Goal: Information Seeking & Learning: Learn about a topic

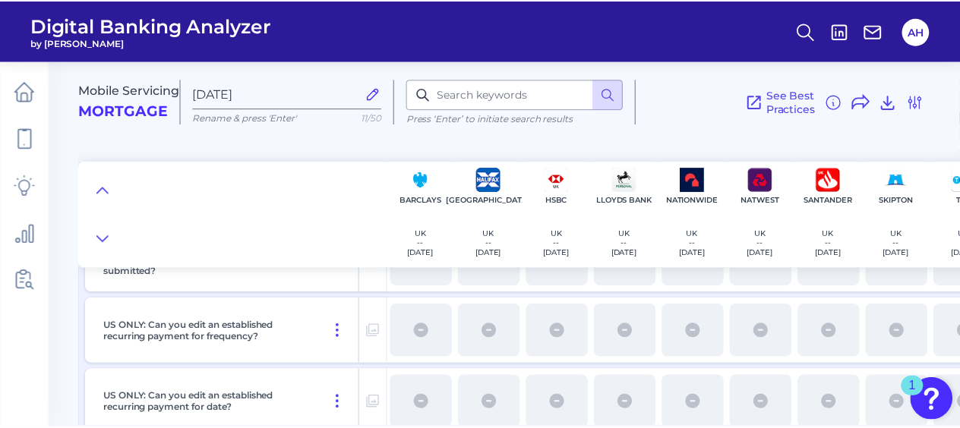
scroll to position [4633, 0]
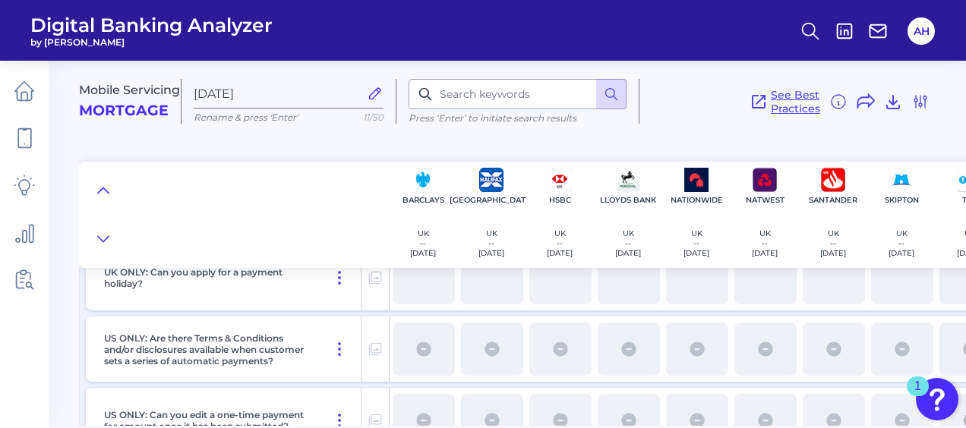
click at [802, 99] on span "See Best Practices" at bounding box center [795, 101] width 49 height 27
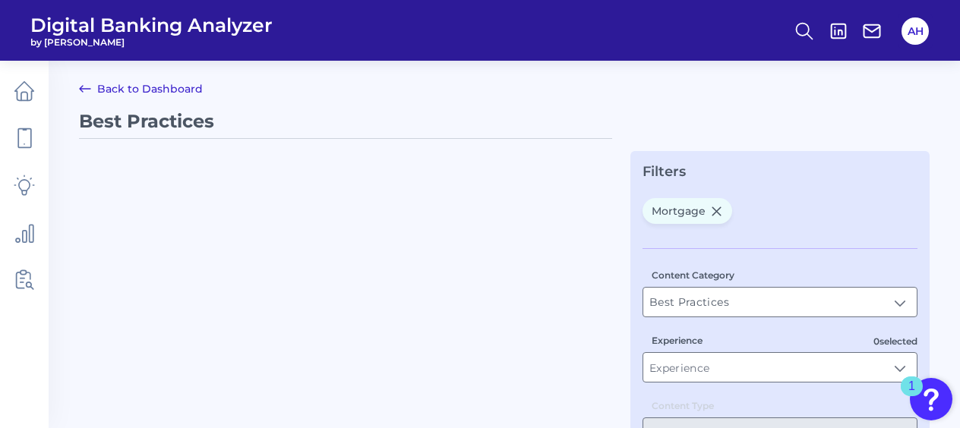
type input "Mortgage"
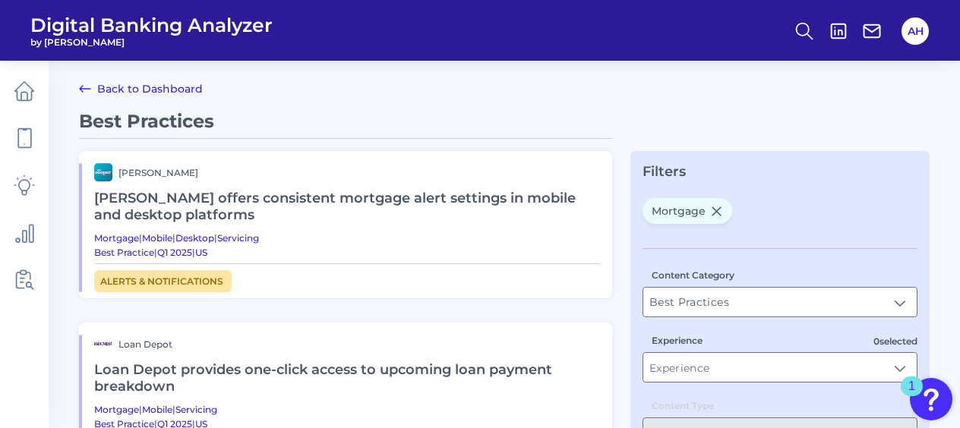
click at [112, 86] on link "Back to Dashboard" at bounding box center [141, 89] width 124 height 18
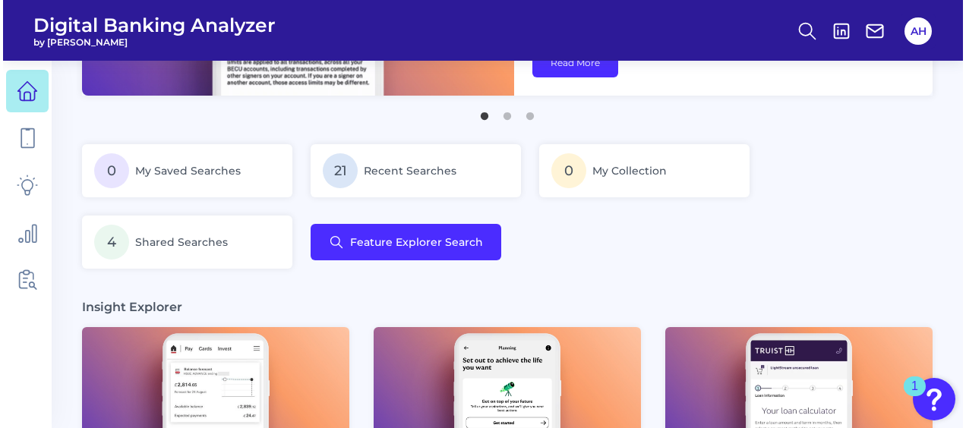
scroll to position [228, 0]
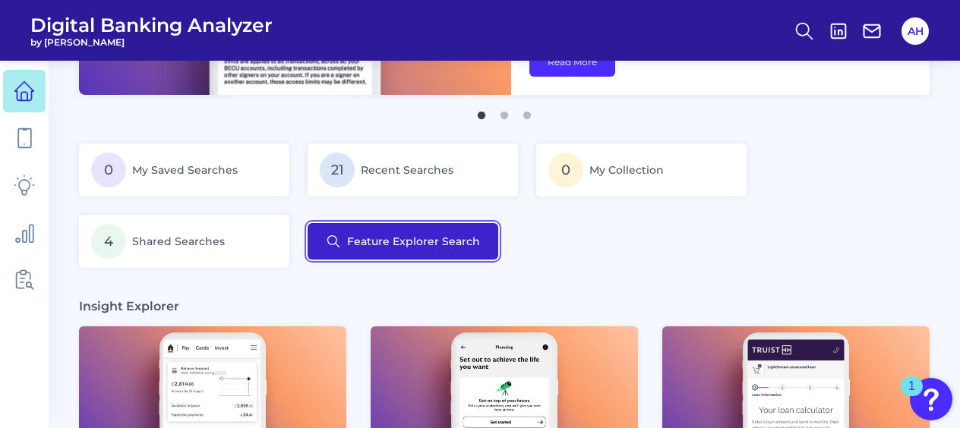
click at [401, 246] on button "Feature Explorer Search" at bounding box center [403, 241] width 191 height 36
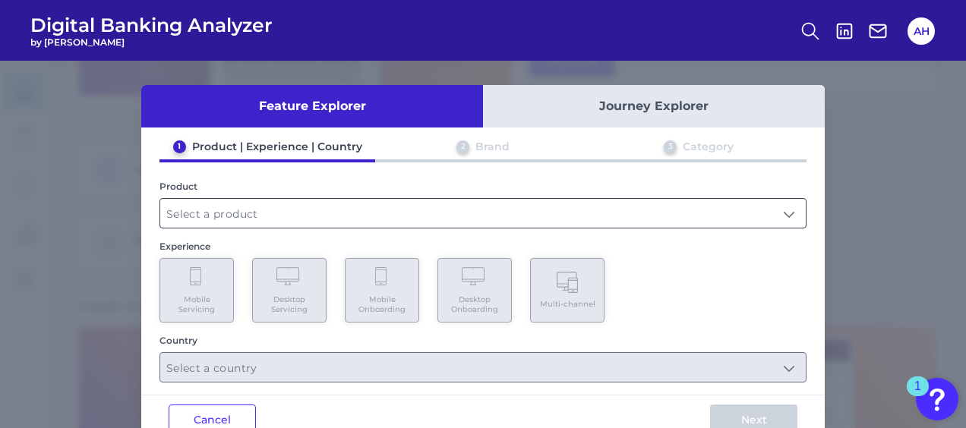
click at [315, 216] on input "text" at bounding box center [483, 213] width 646 height 29
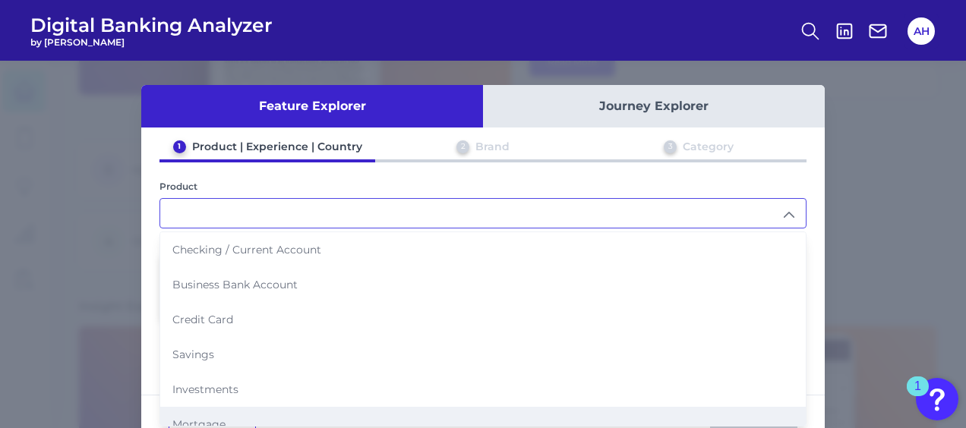
click at [203, 418] on span "Mortgage" at bounding box center [198, 425] width 53 height 14
type input "Mortgage"
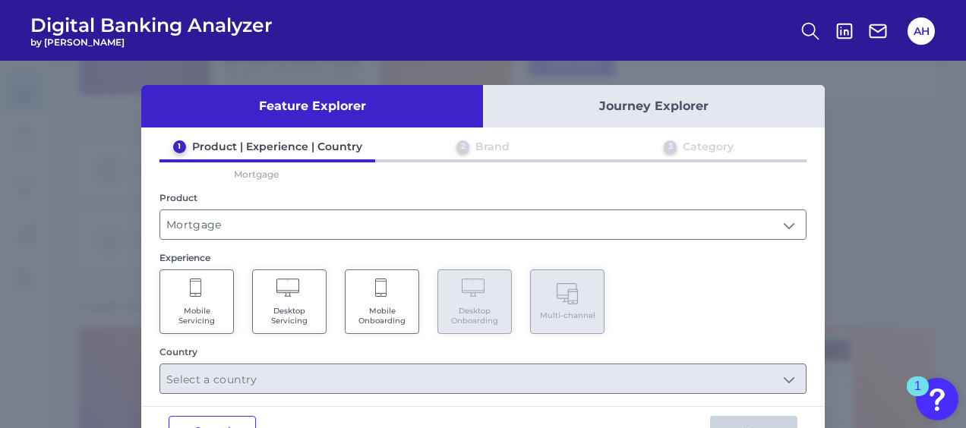
click at [213, 294] on Servicing "Mobile Servicing" at bounding box center [196, 302] width 74 height 65
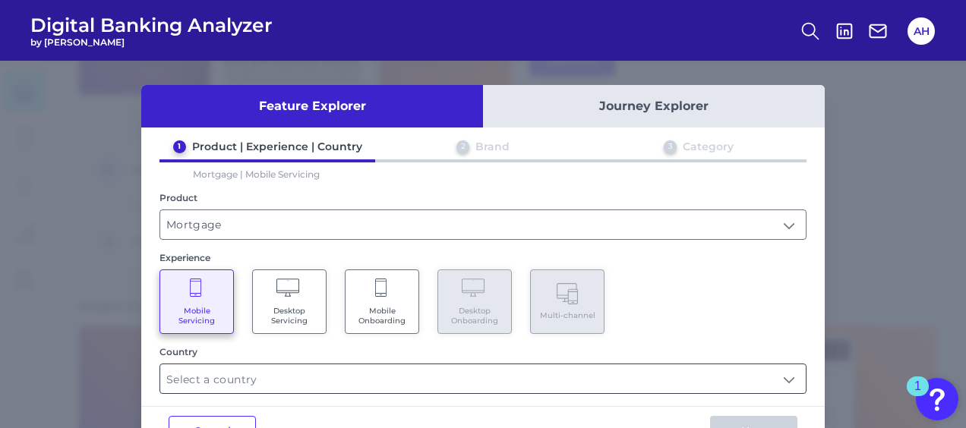
click at [451, 374] on input "text" at bounding box center [483, 379] width 646 height 29
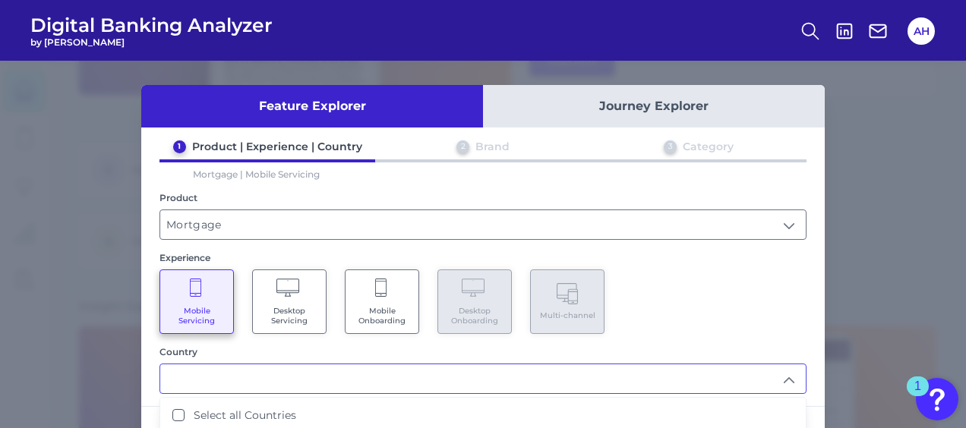
click at [785, 385] on input "text" at bounding box center [483, 379] width 646 height 29
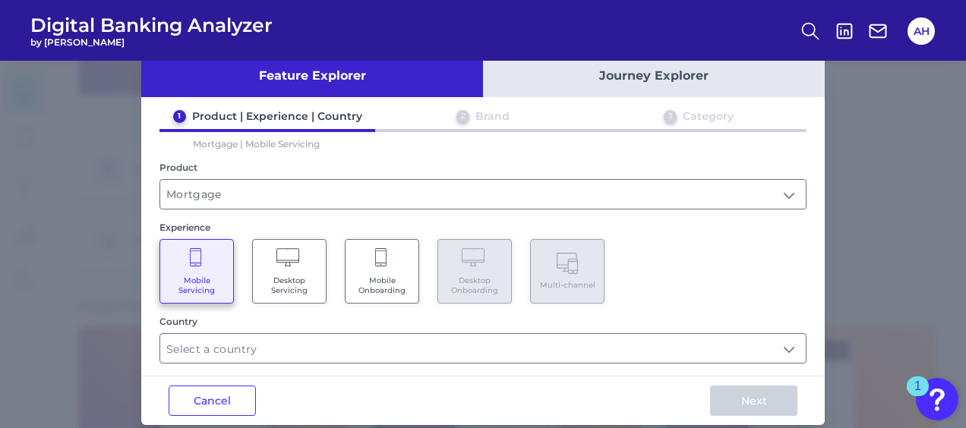
scroll to position [48, 0]
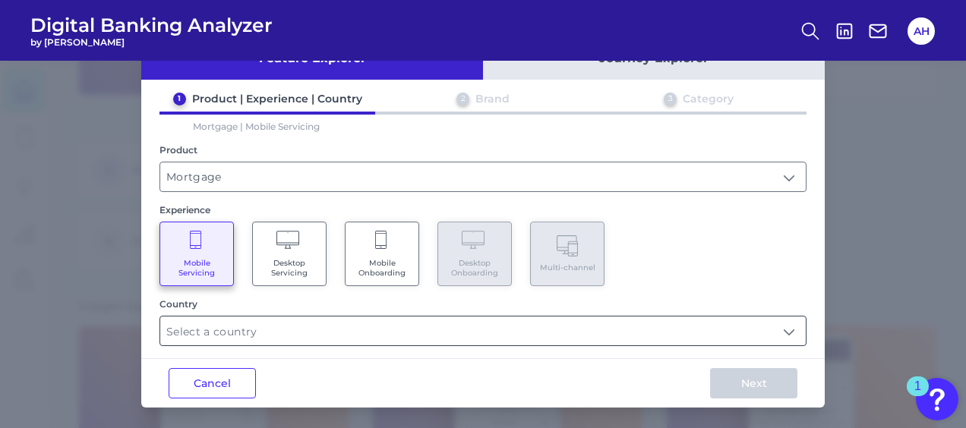
click at [785, 336] on input "text" at bounding box center [483, 331] width 646 height 29
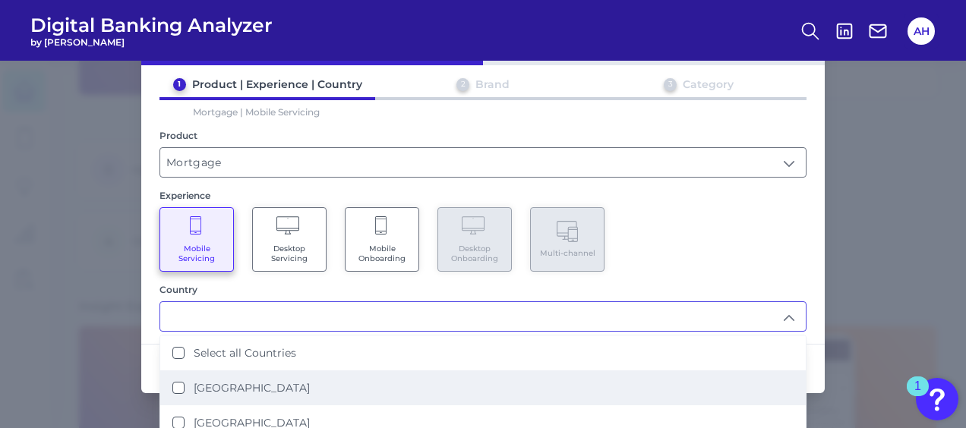
scroll to position [70, 0]
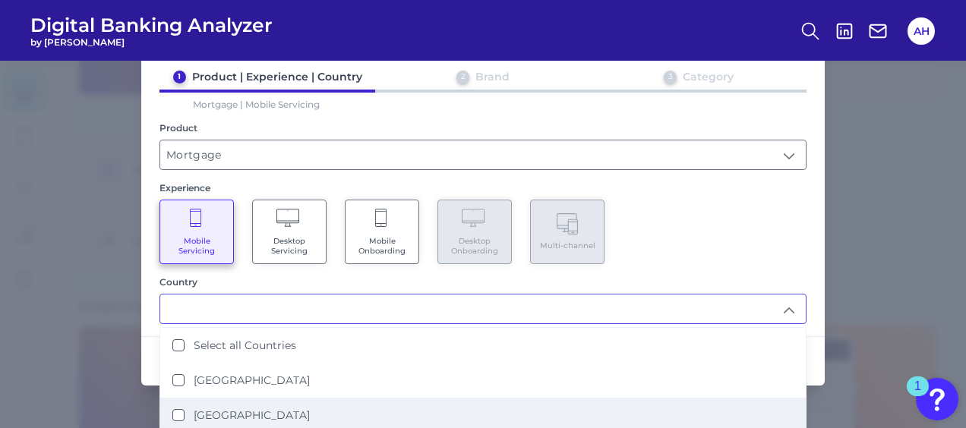
click at [177, 413] on Kingdom "[GEOGRAPHIC_DATA]" at bounding box center [178, 415] width 12 height 12
type input "[GEOGRAPHIC_DATA]"
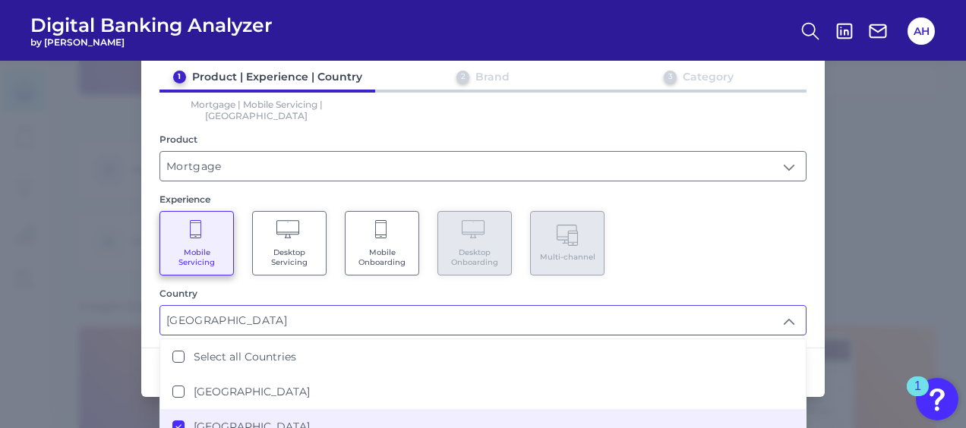
click at [838, 219] on div "Feature Explorer Journey Explorer 1 Product | Experience | Country 2 Brand 3 Ca…" at bounding box center [483, 245] width 966 height 368
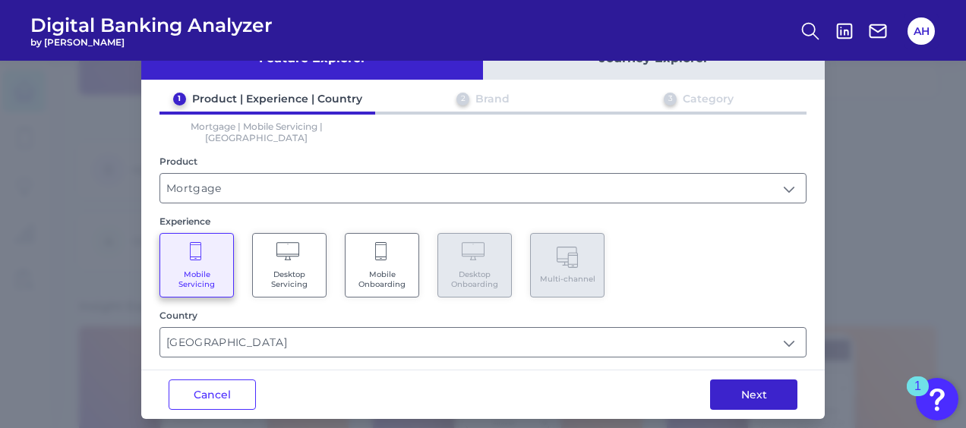
click at [755, 380] on button "Next" at bounding box center [753, 395] width 87 height 30
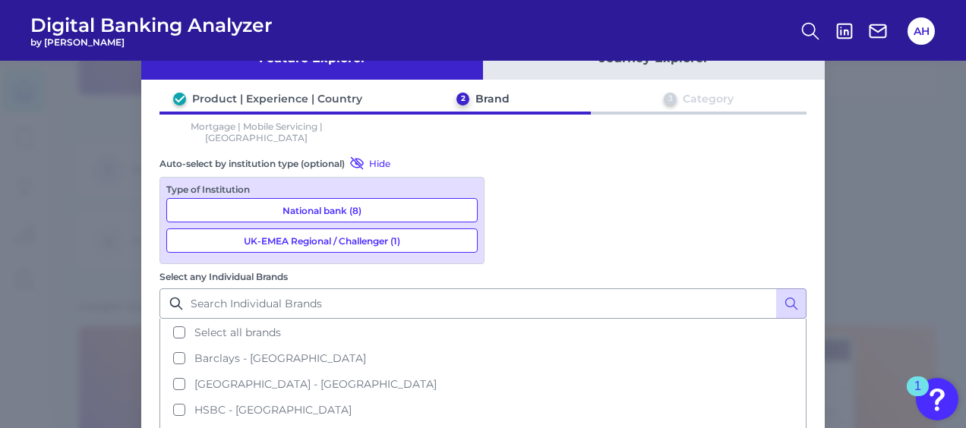
scroll to position [0, 0]
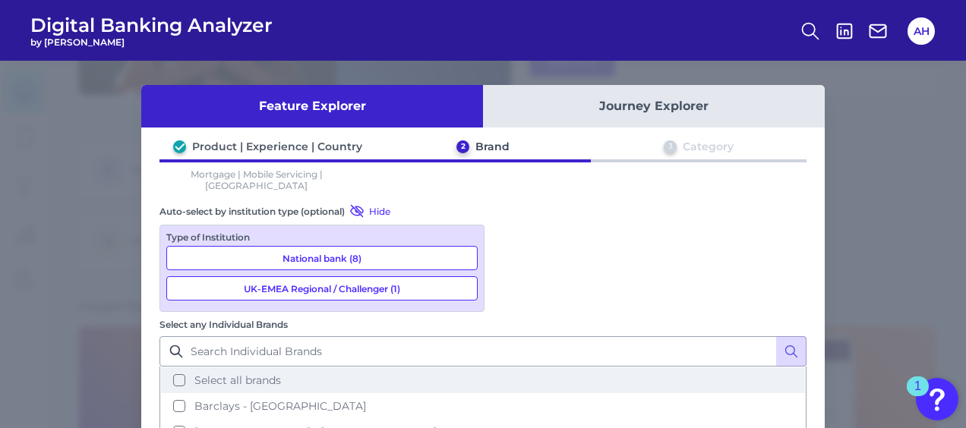
click at [504, 368] on button "Select all brands" at bounding box center [483, 381] width 644 height 26
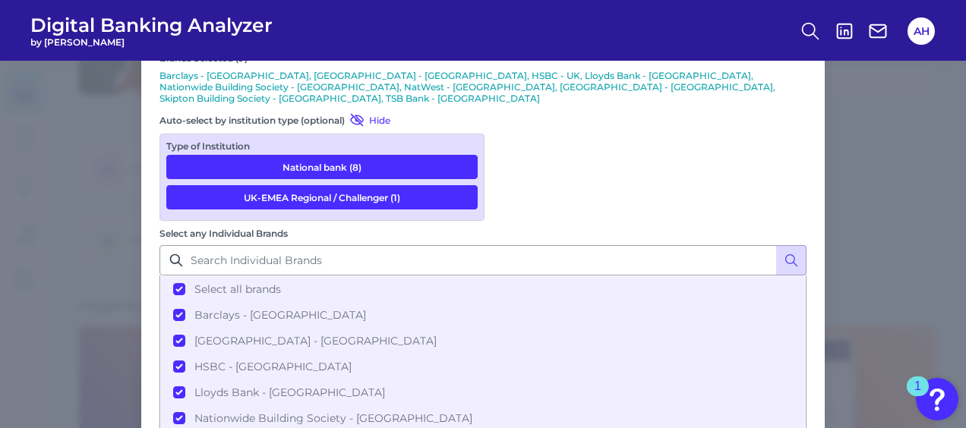
scroll to position [169, 0]
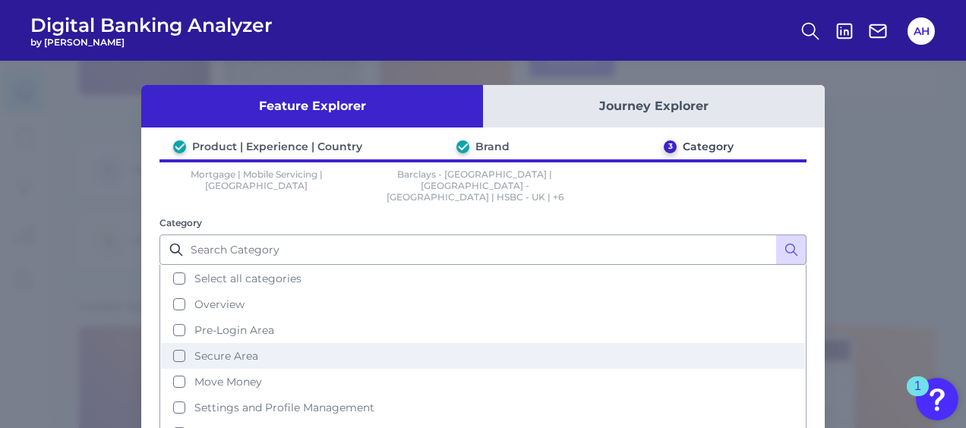
click at [172, 343] on button "Secure Area" at bounding box center [483, 356] width 644 height 26
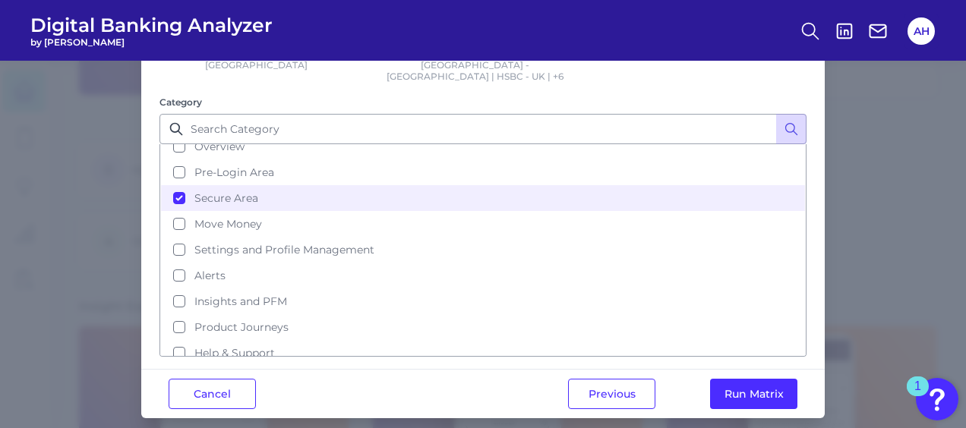
scroll to position [122, 0]
click at [763, 378] on button "Run Matrix" at bounding box center [753, 393] width 87 height 30
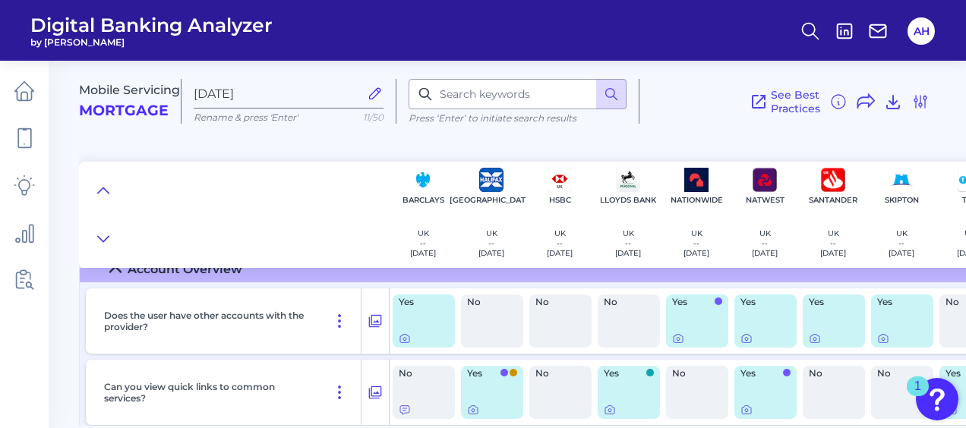
scroll to position [76, 0]
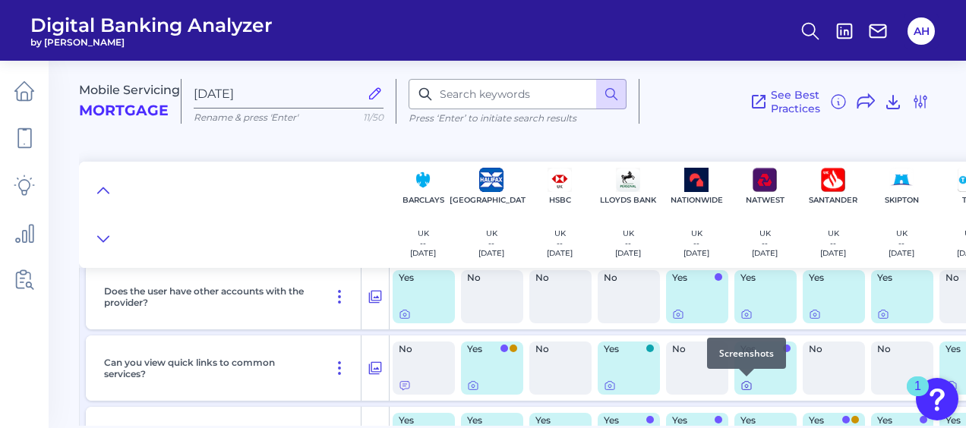
click at [752, 384] on icon at bounding box center [747, 386] width 12 height 12
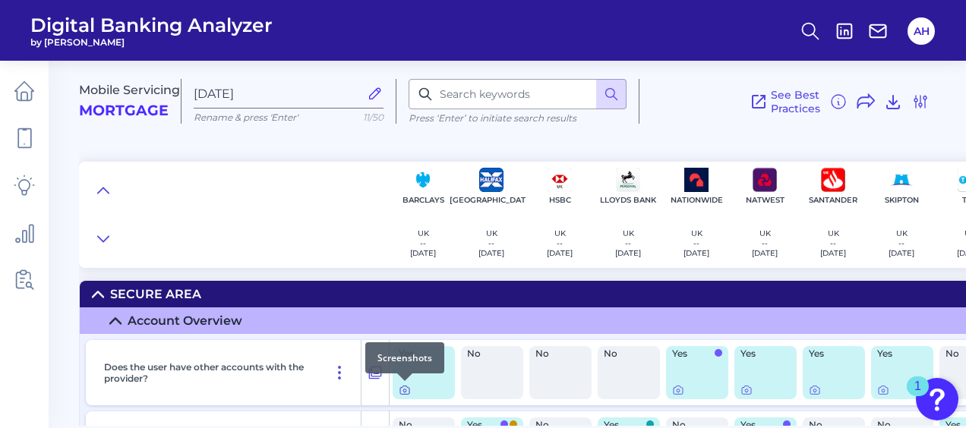
click at [405, 387] on div at bounding box center [404, 381] width 15 height 15
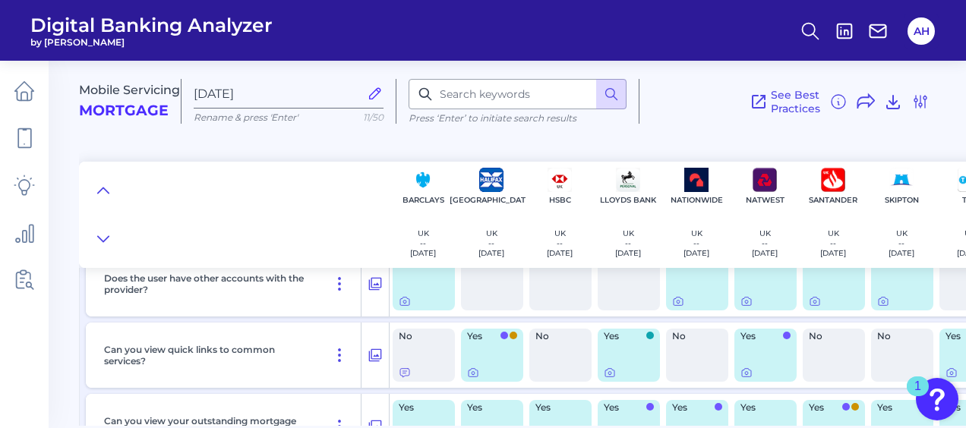
scroll to position [152, 0]
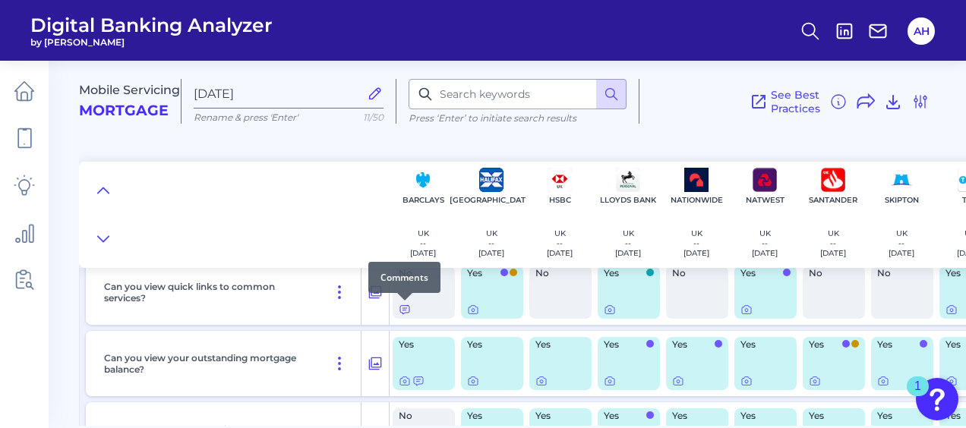
click at [403, 313] on icon at bounding box center [404, 310] width 9 height 8
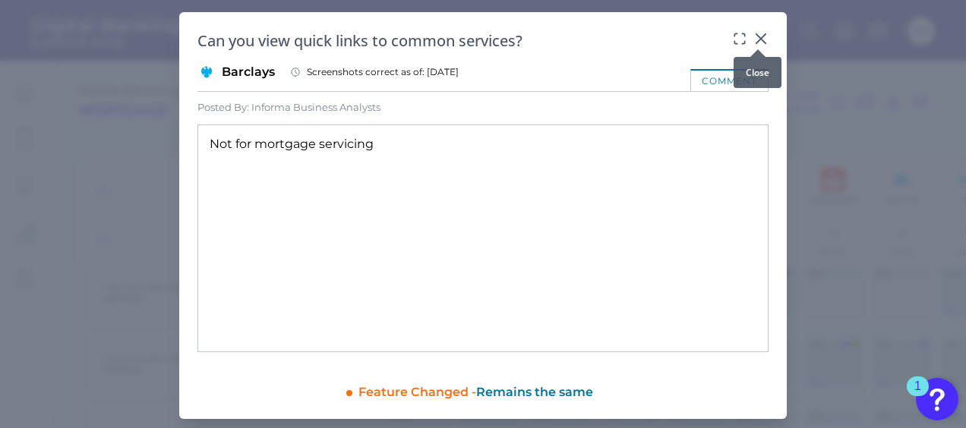
click at [756, 39] on icon at bounding box center [760, 38] width 9 height 9
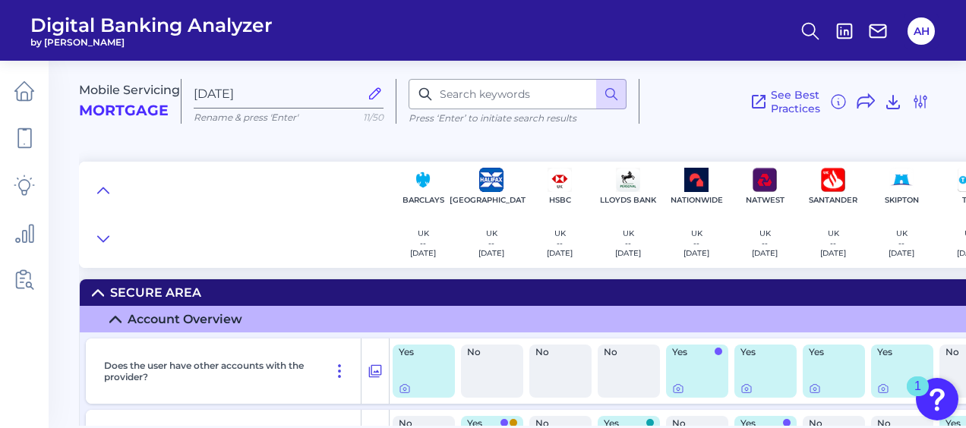
scroll to position [0, 0]
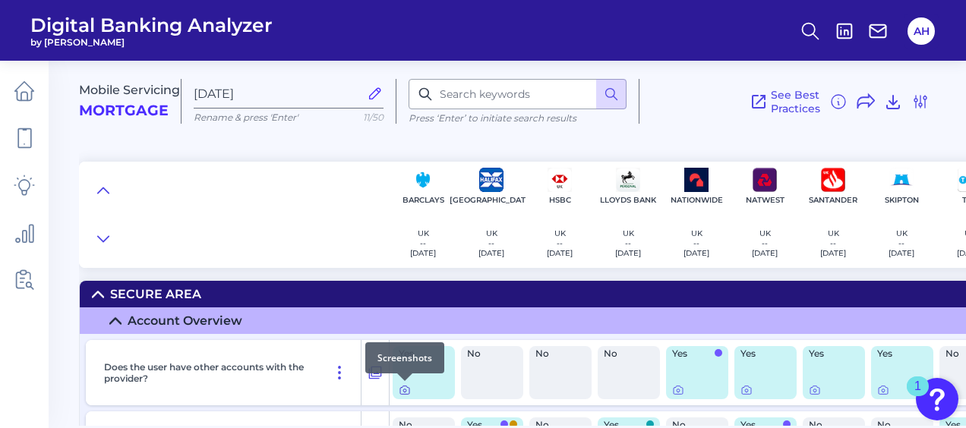
click at [403, 393] on icon at bounding box center [405, 390] width 12 height 12
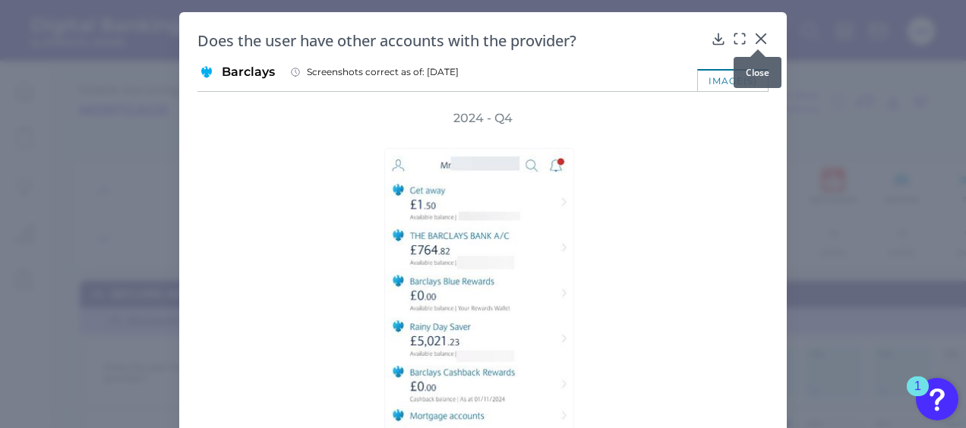
click at [764, 44] on div at bounding box center [757, 49] width 15 height 15
click at [753, 36] on icon at bounding box center [760, 38] width 15 height 15
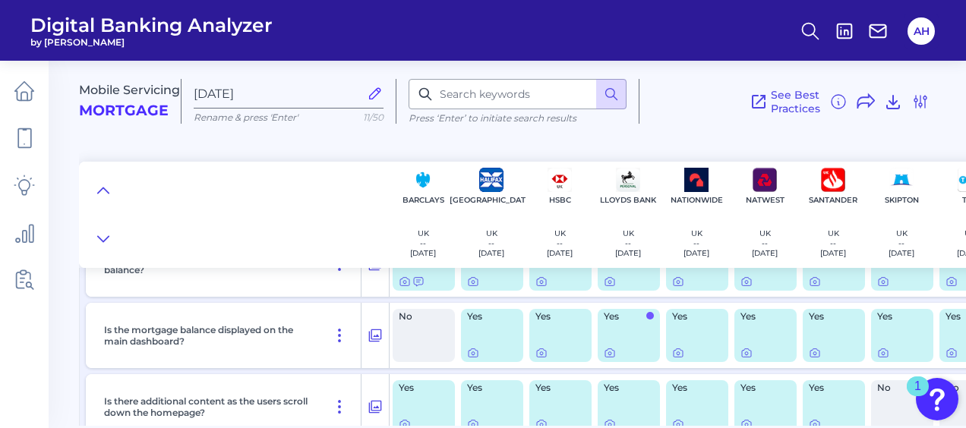
scroll to position [228, 0]
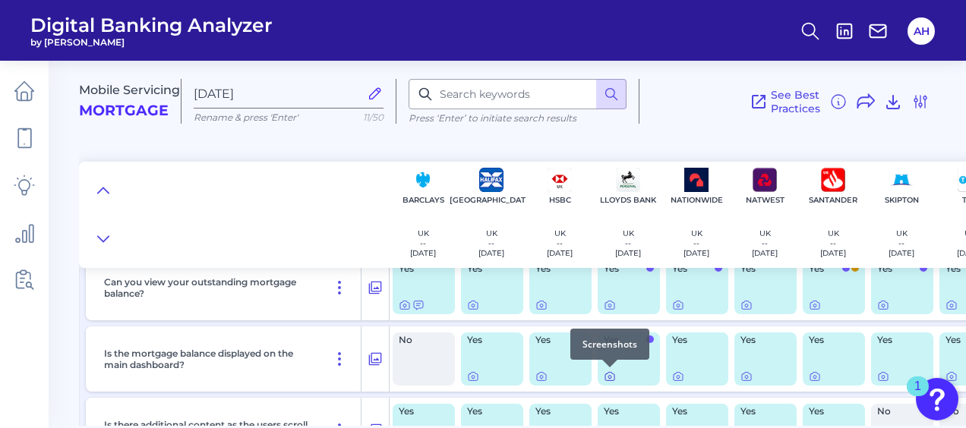
click at [606, 380] on icon at bounding box center [610, 377] width 12 height 12
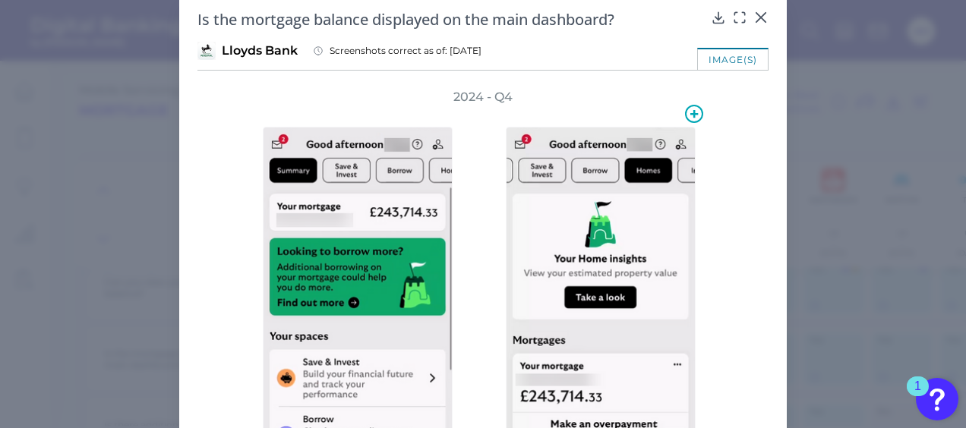
scroll to position [0, 0]
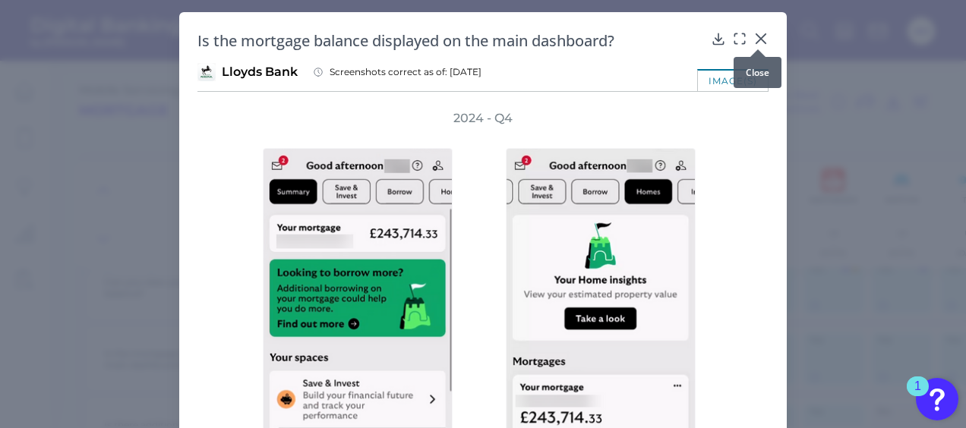
click at [759, 38] on icon at bounding box center [760, 38] width 15 height 15
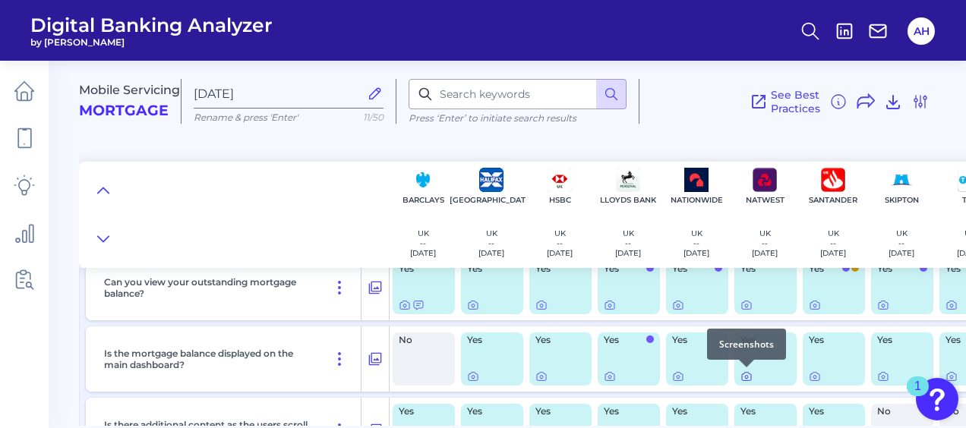
click at [748, 377] on icon at bounding box center [747, 377] width 12 height 12
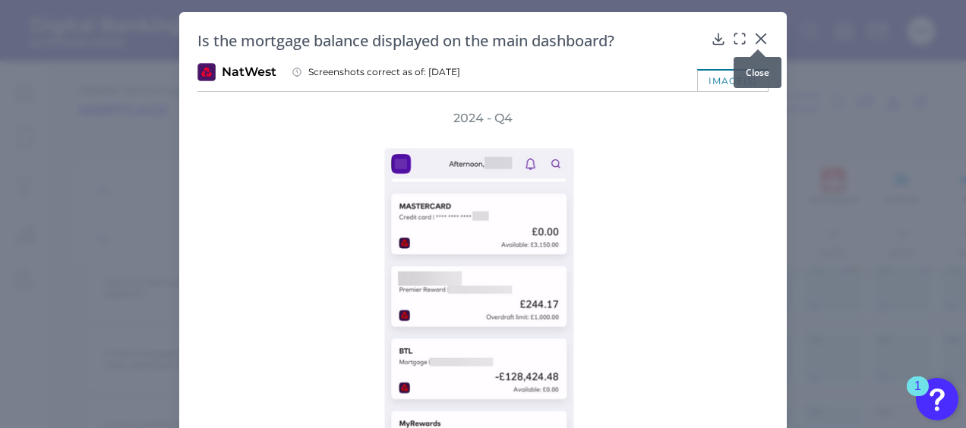
click at [755, 47] on div at bounding box center [757, 49] width 15 height 15
click at [755, 42] on div at bounding box center [757, 49] width 15 height 15
click at [758, 38] on icon at bounding box center [760, 38] width 9 height 9
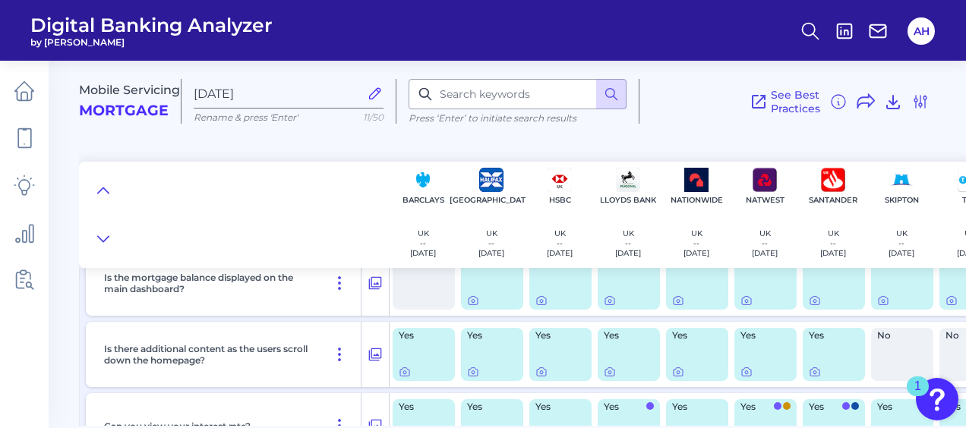
scroll to position [228, 0]
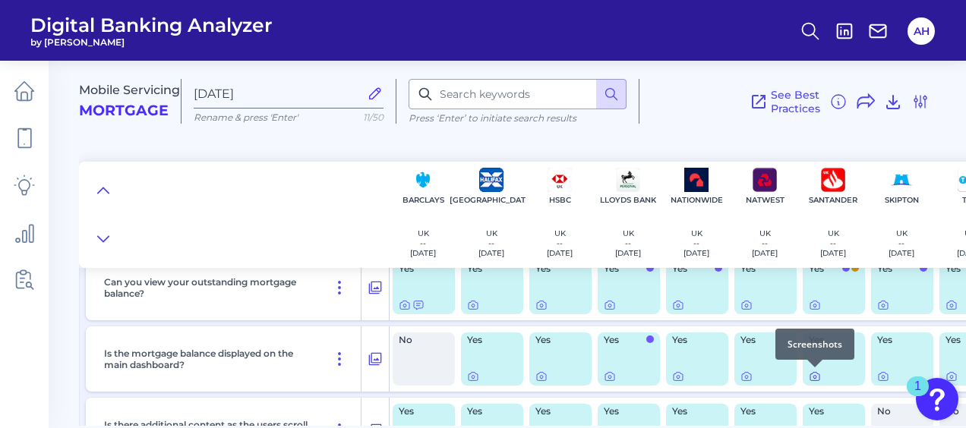
click at [816, 375] on icon at bounding box center [815, 377] width 12 height 12
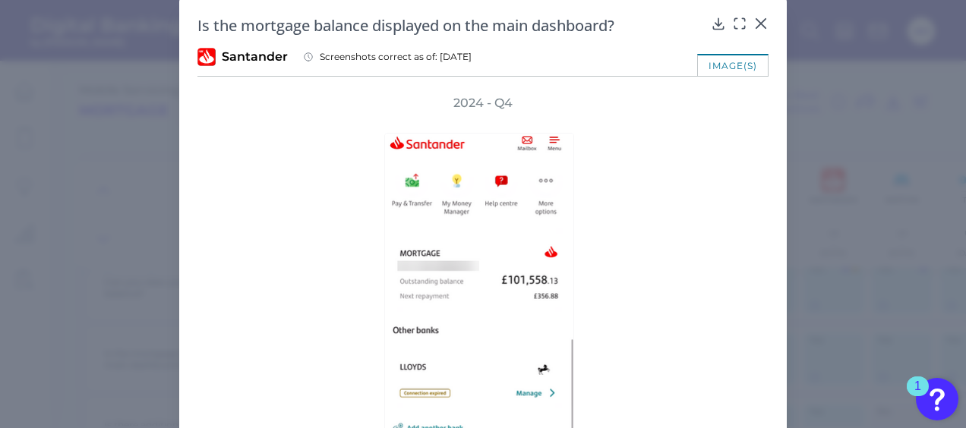
scroll to position [0, 0]
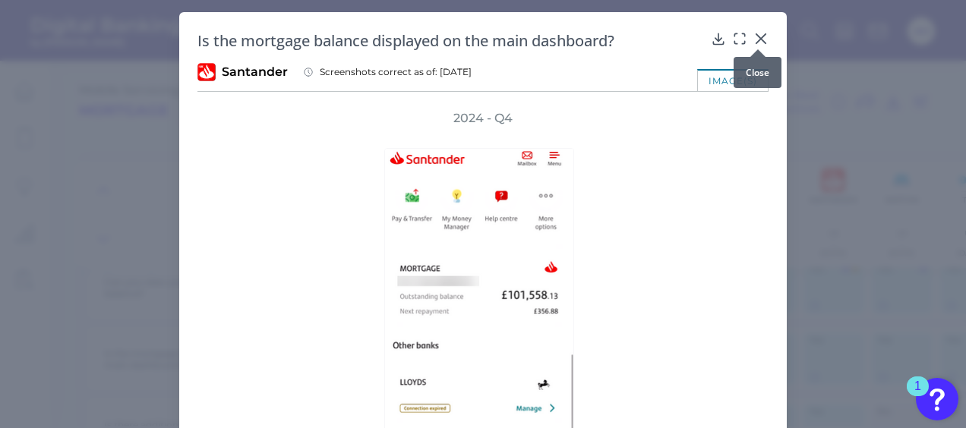
click at [756, 43] on div at bounding box center [757, 49] width 15 height 15
click at [756, 36] on icon at bounding box center [760, 38] width 15 height 15
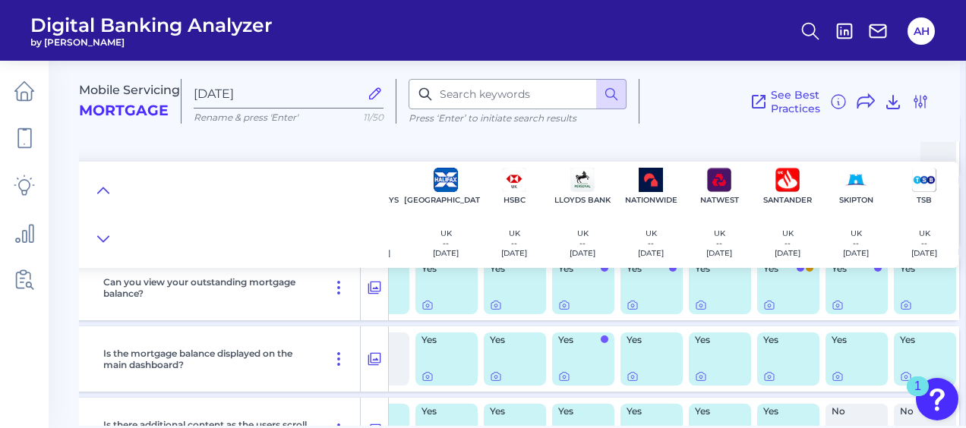
scroll to position [228, 51]
click at [896, 374] on div at bounding box center [900, 367] width 15 height 15
click at [907, 380] on div "1" at bounding box center [918, 387] width 22 height 20
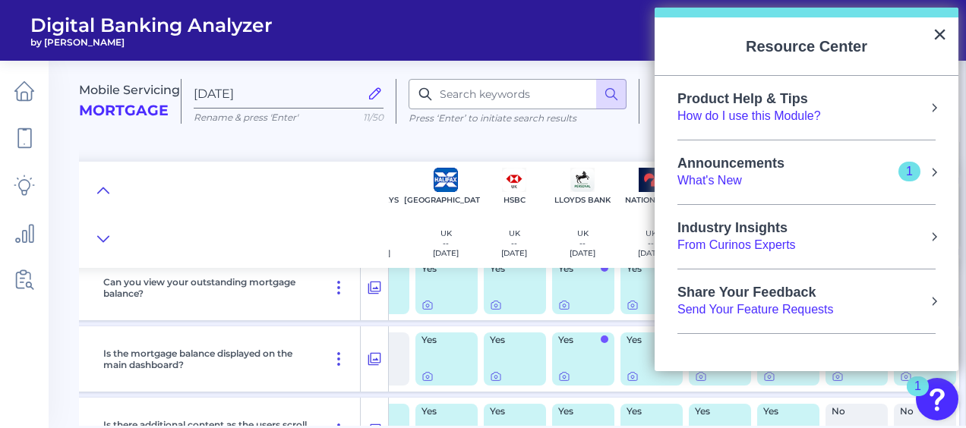
click at [498, 38] on header "Digital Banking Analyzer by [PERSON_NAME]" at bounding box center [483, 30] width 966 height 61
click at [939, 35] on button "×" at bounding box center [940, 34] width 14 height 24
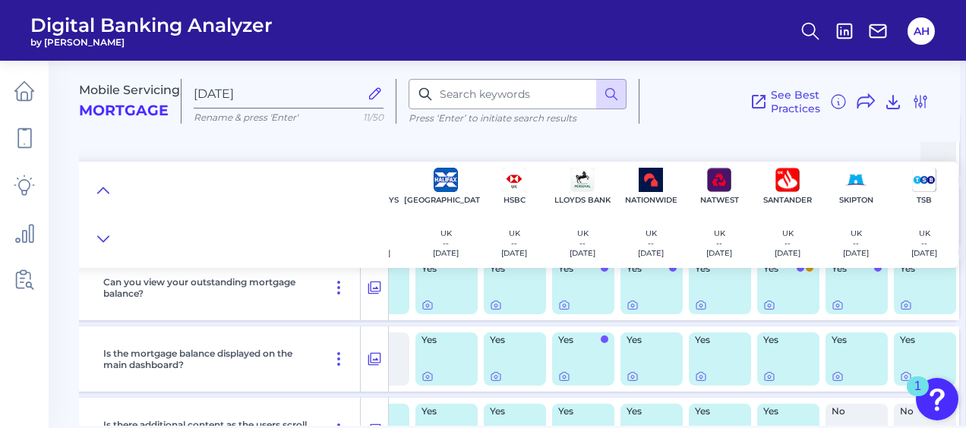
click at [909, 345] on span "Yes" at bounding box center [920, 340] width 41 height 9
click at [901, 372] on div at bounding box center [900, 367] width 15 height 15
click at [902, 381] on icon at bounding box center [906, 377] width 9 height 8
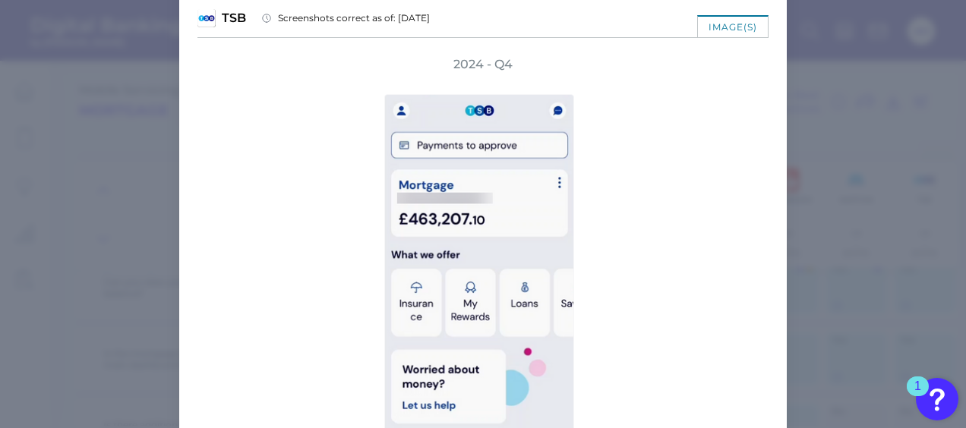
scroll to position [0, 0]
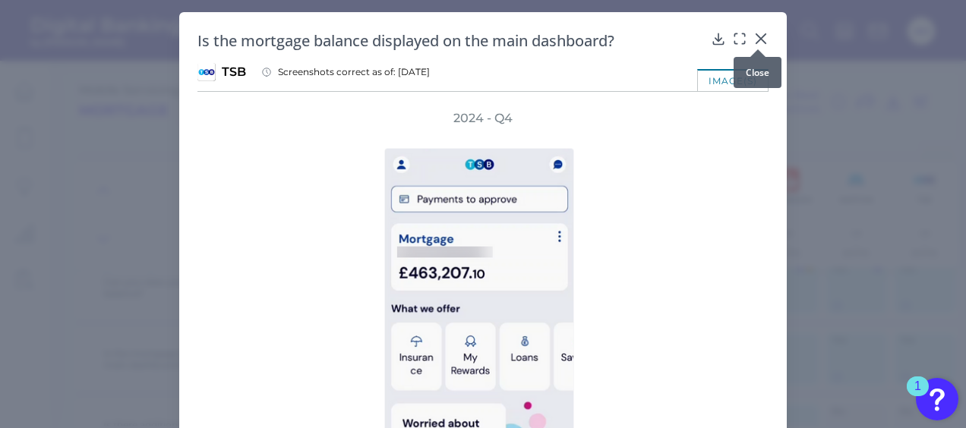
click at [757, 43] on div at bounding box center [757, 49] width 15 height 15
click at [759, 38] on icon at bounding box center [760, 38] width 15 height 15
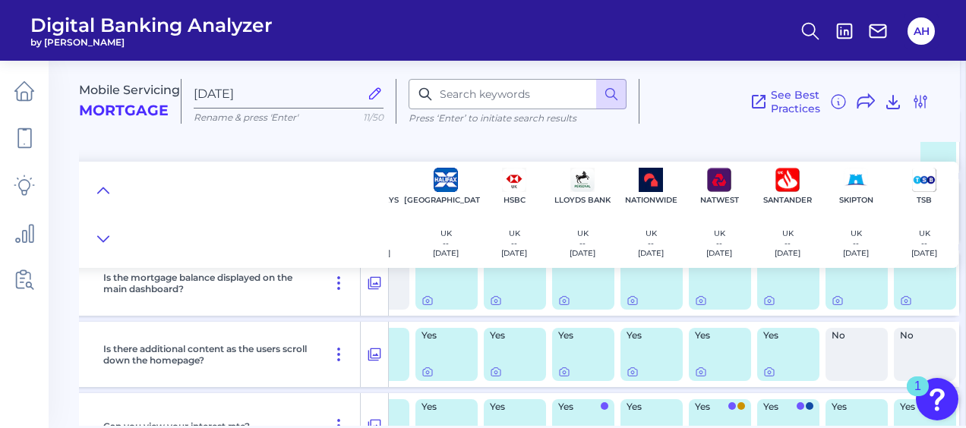
scroll to position [228, 51]
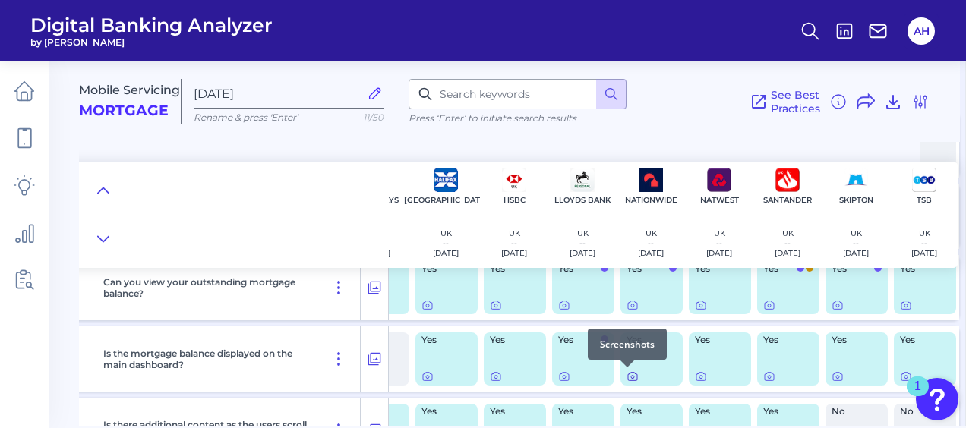
click at [627, 377] on icon at bounding box center [633, 377] width 12 height 12
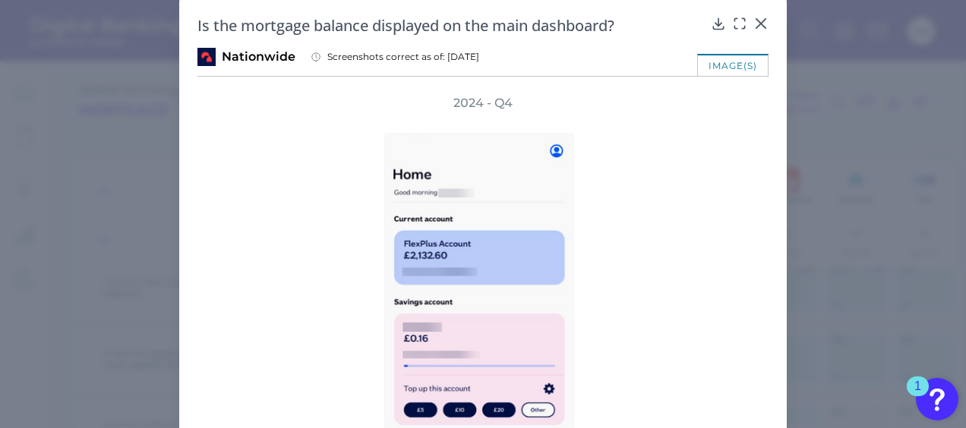
scroll to position [0, 0]
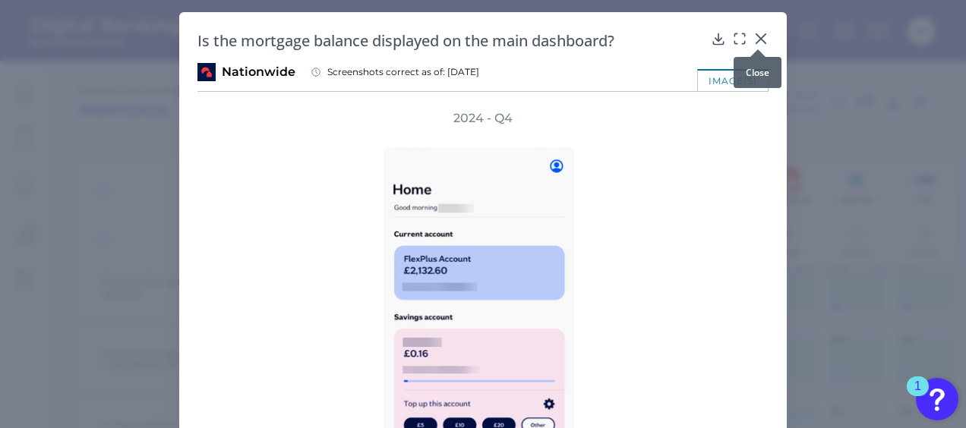
click at [757, 37] on icon at bounding box center [760, 38] width 9 height 9
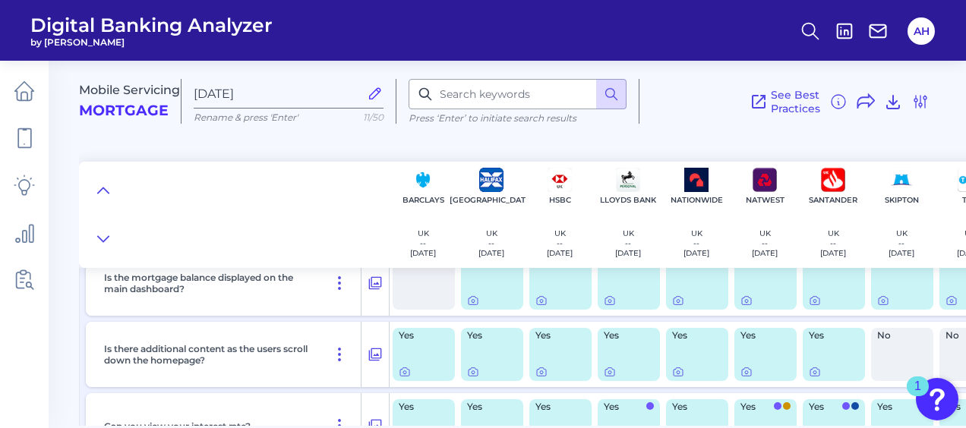
scroll to position [304, 0]
click at [677, 373] on icon at bounding box center [678, 372] width 3 height 3
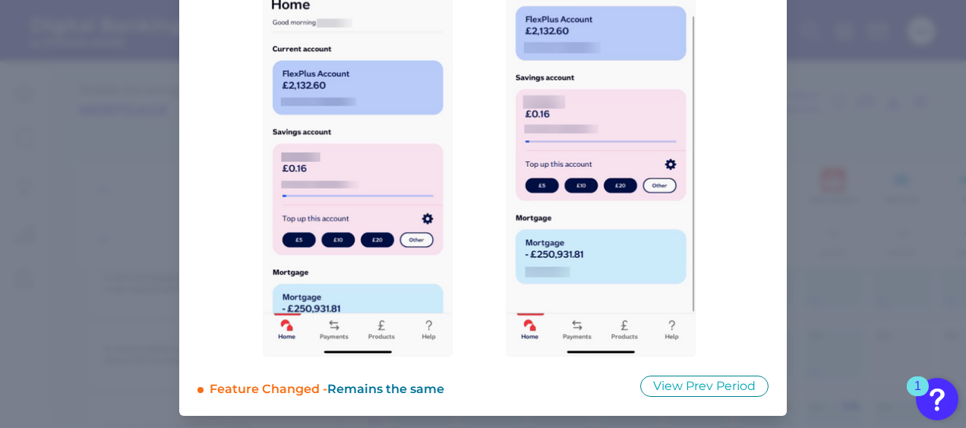
scroll to position [33, 0]
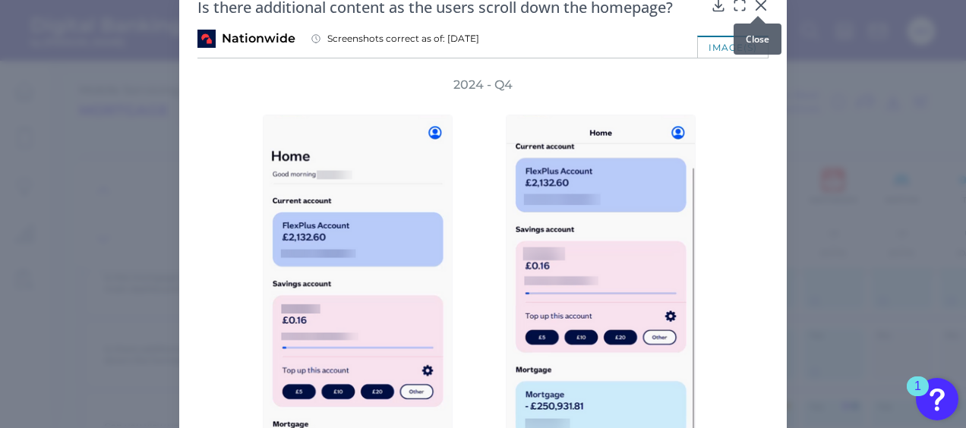
click at [759, 9] on div at bounding box center [757, 15] width 15 height 15
click at [757, 6] on icon at bounding box center [760, 5] width 9 height 9
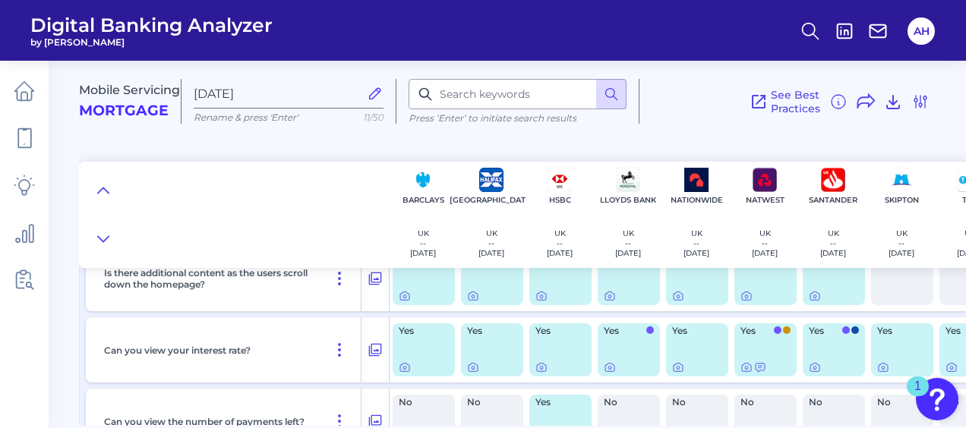
scroll to position [304, 0]
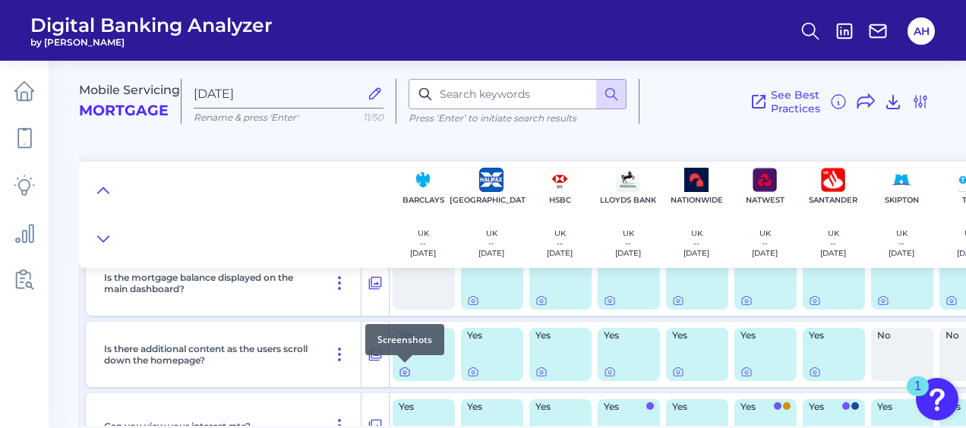
click at [403, 371] on icon at bounding box center [405, 372] width 12 height 12
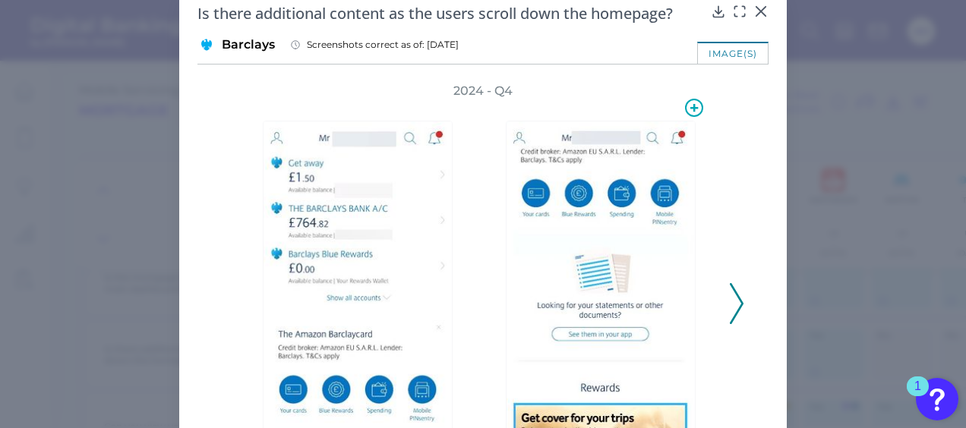
scroll to position [26, 0]
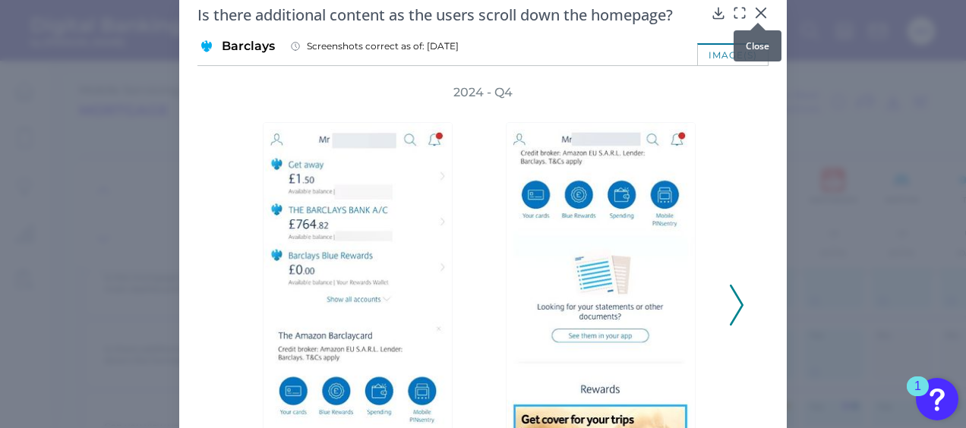
click at [757, 14] on icon at bounding box center [760, 12] width 9 height 9
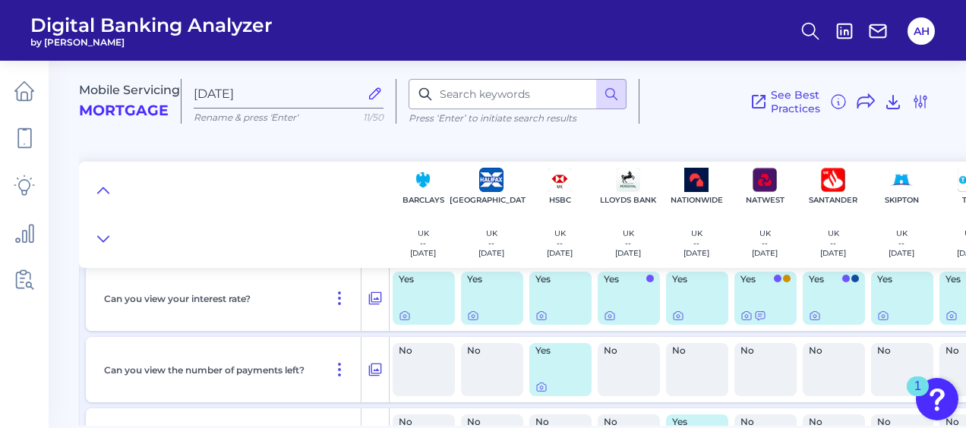
scroll to position [456, 0]
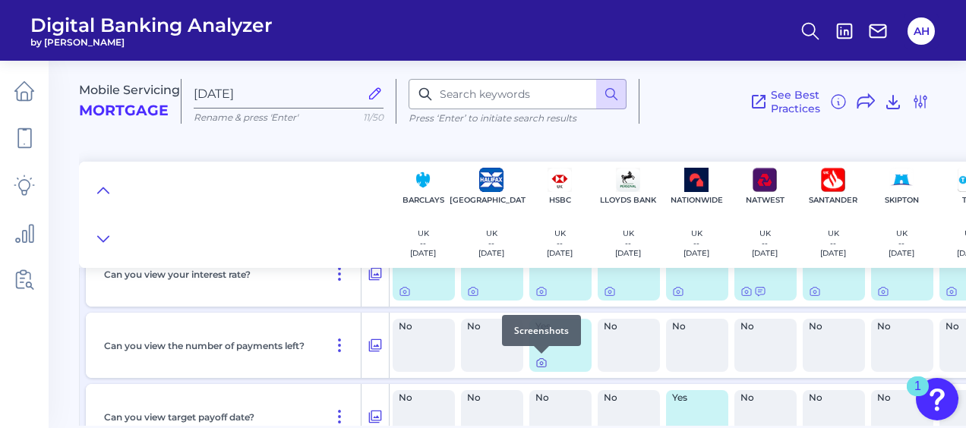
click at [538, 363] on icon at bounding box center [541, 363] width 12 height 12
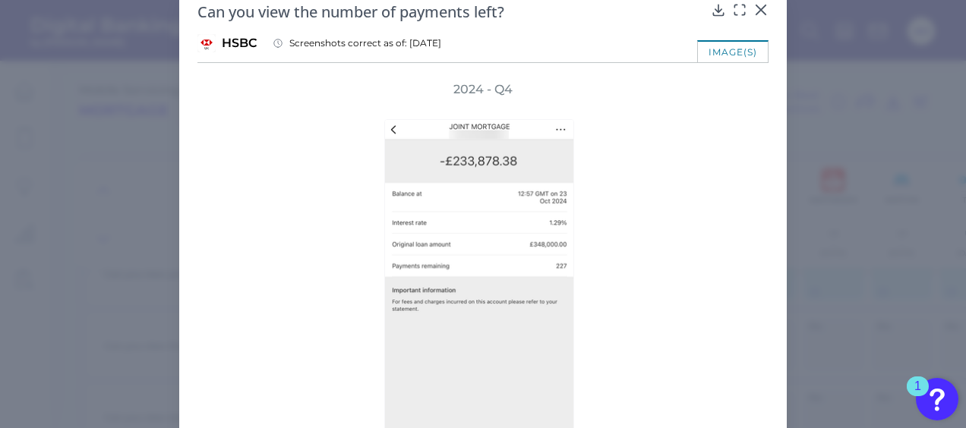
scroll to position [0, 0]
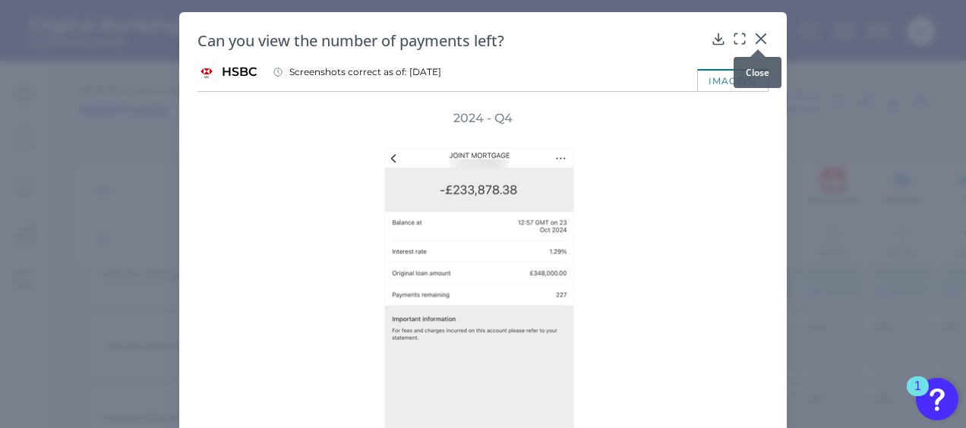
click at [756, 39] on icon at bounding box center [760, 38] width 9 height 9
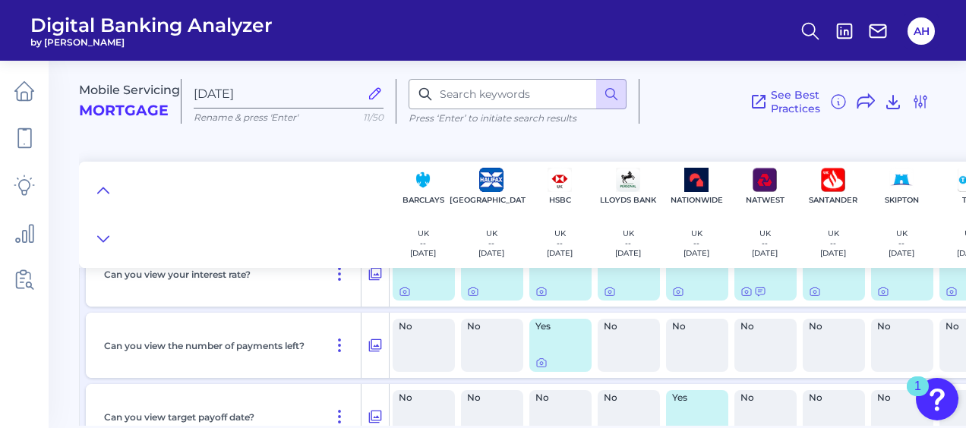
scroll to position [532, 0]
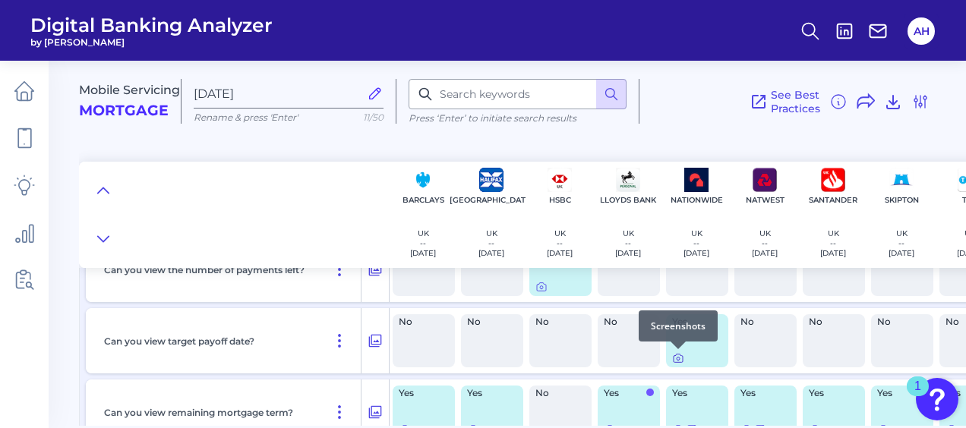
click at [680, 358] on icon at bounding box center [678, 358] width 12 height 12
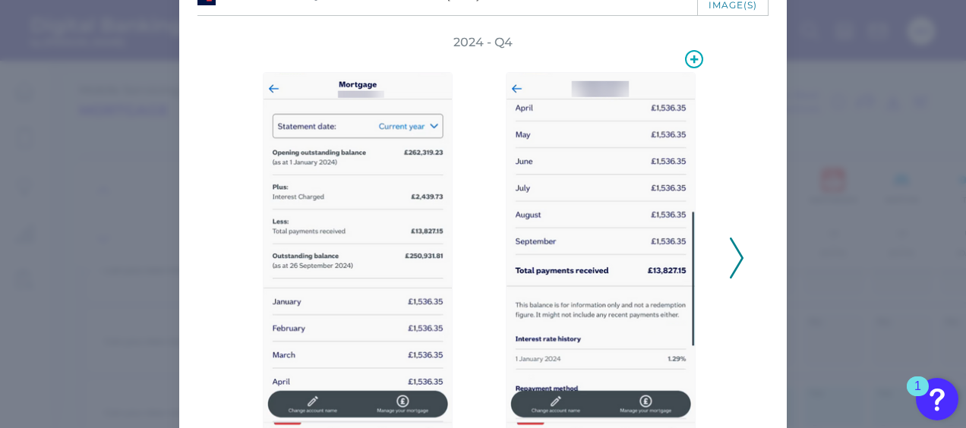
scroll to position [152, 0]
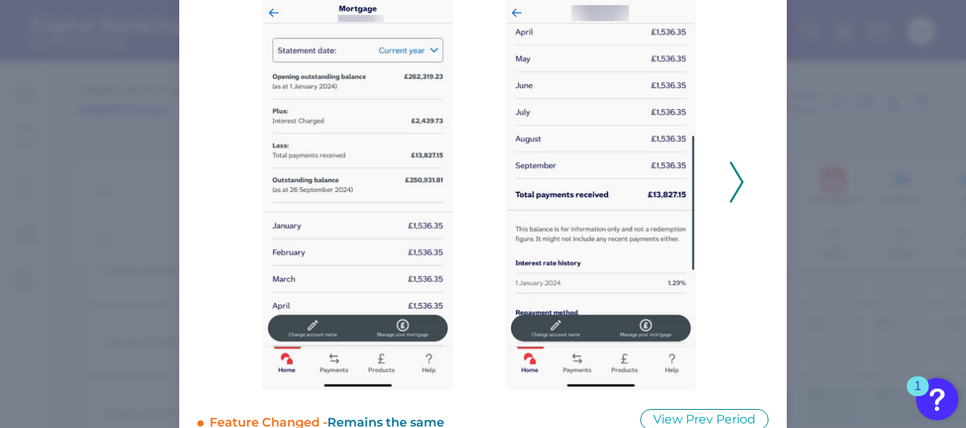
click at [738, 185] on polyline at bounding box center [736, 182] width 11 height 39
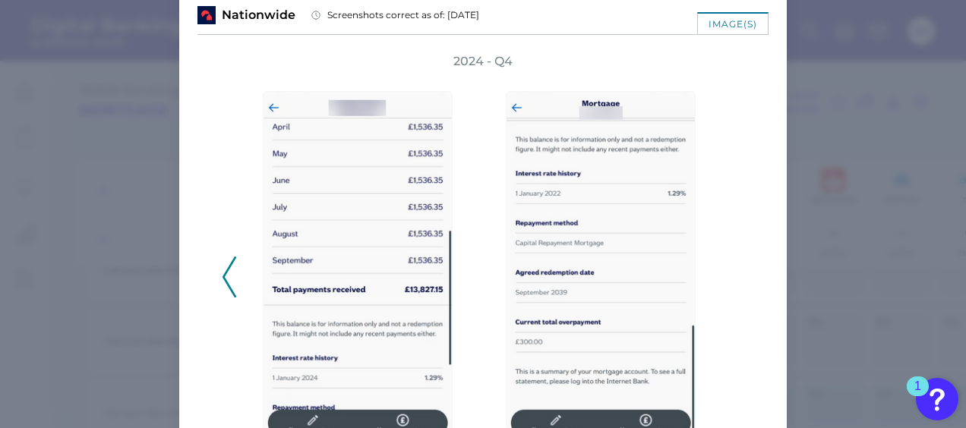
scroll to position [33, 0]
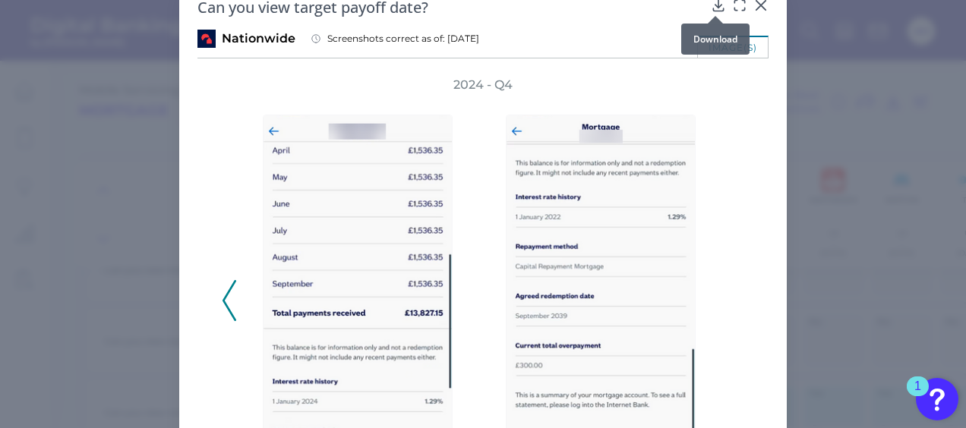
click at [717, 5] on icon at bounding box center [718, 5] width 15 height 15
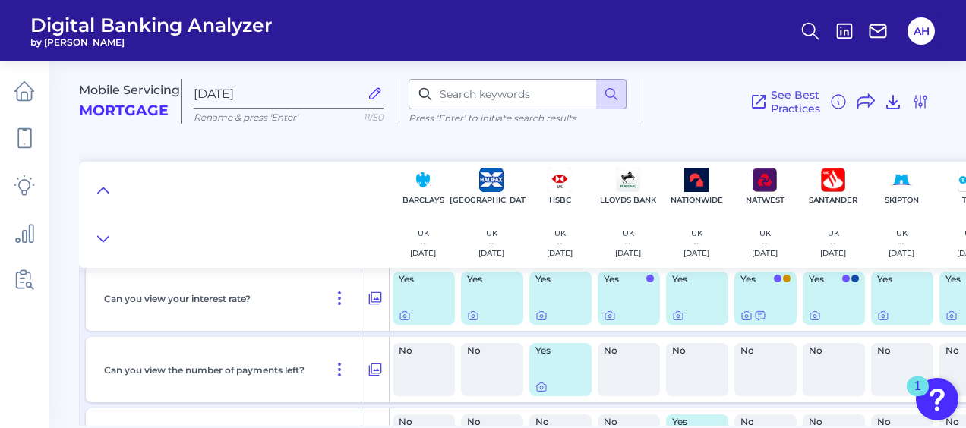
scroll to position [456, 0]
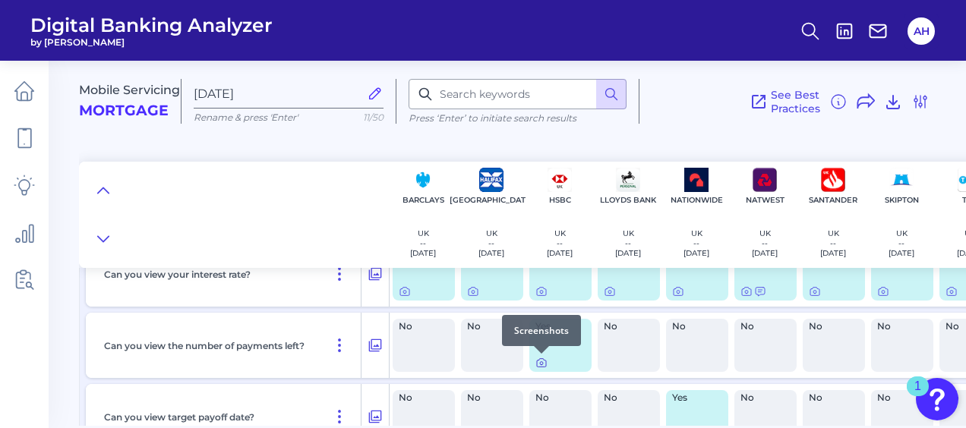
click at [540, 365] on icon at bounding box center [541, 363] width 3 height 3
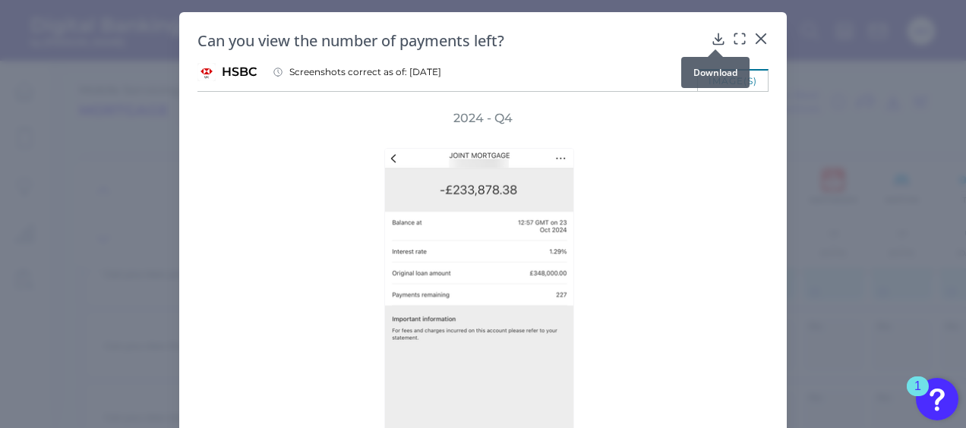
click at [713, 43] on div at bounding box center [715, 49] width 15 height 15
click at [719, 35] on icon at bounding box center [718, 38] width 15 height 15
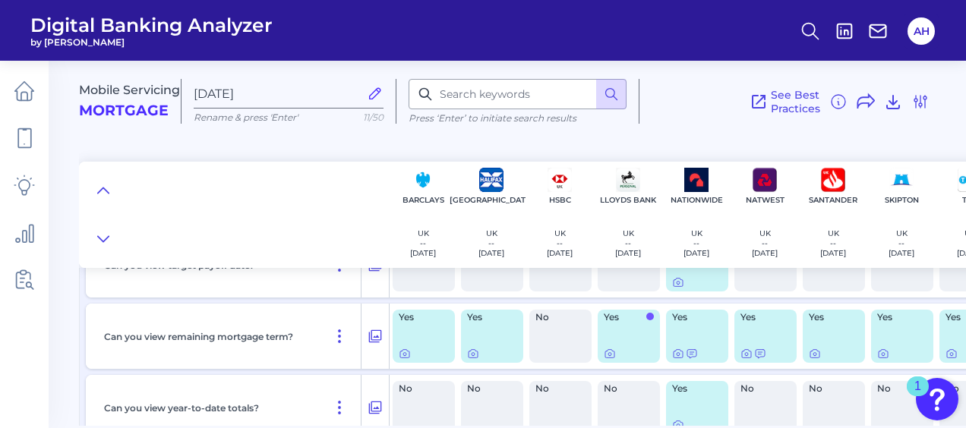
scroll to position [684, 0]
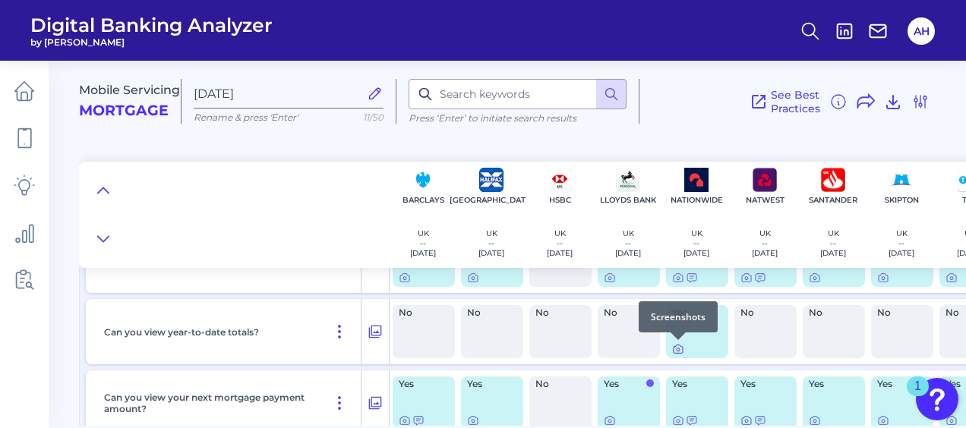
click at [677, 352] on icon at bounding box center [678, 350] width 3 height 3
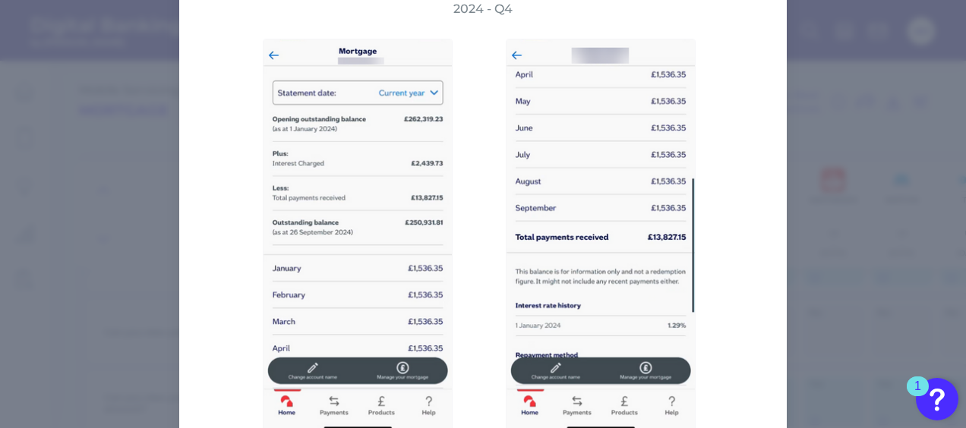
scroll to position [0, 0]
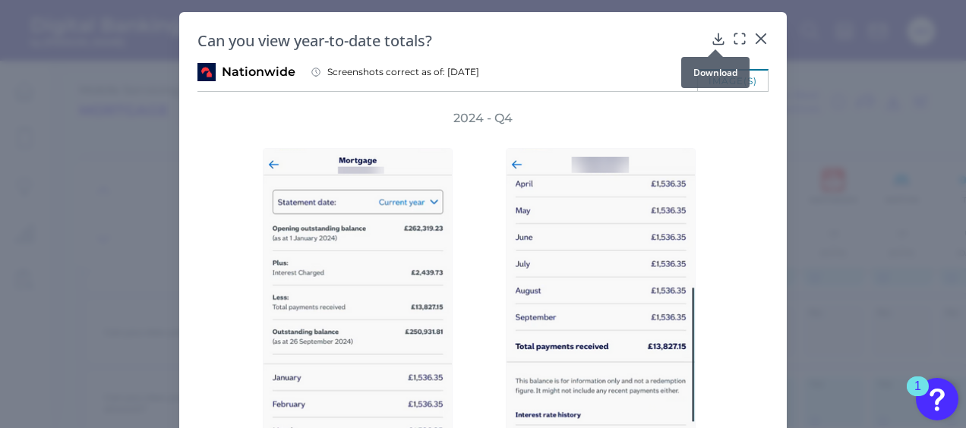
click at [718, 38] on icon at bounding box center [718, 38] width 10 height 11
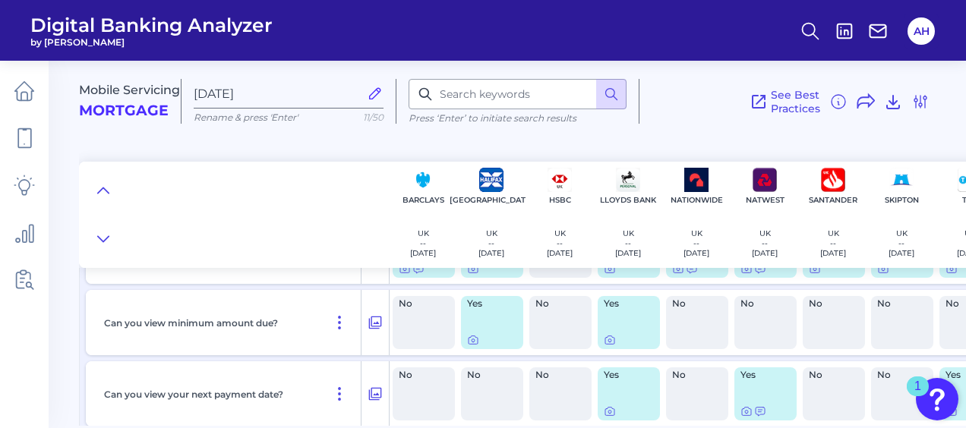
scroll to position [911, 0]
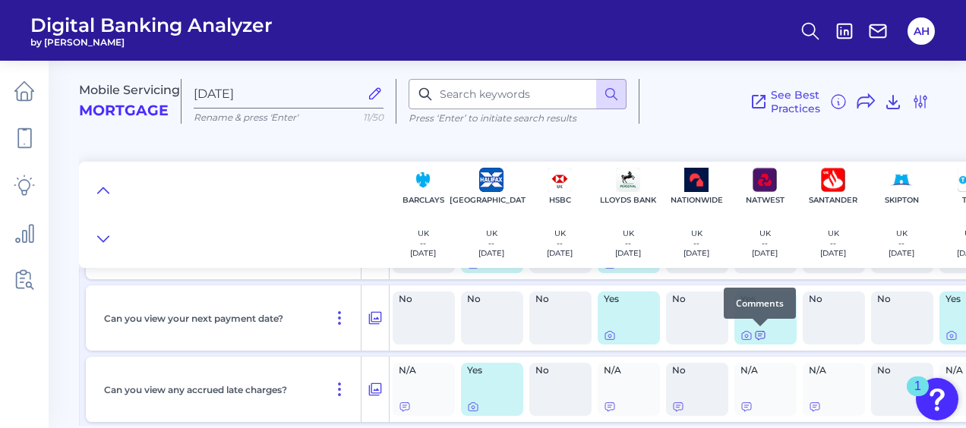
click at [761, 335] on icon at bounding box center [760, 336] width 12 height 12
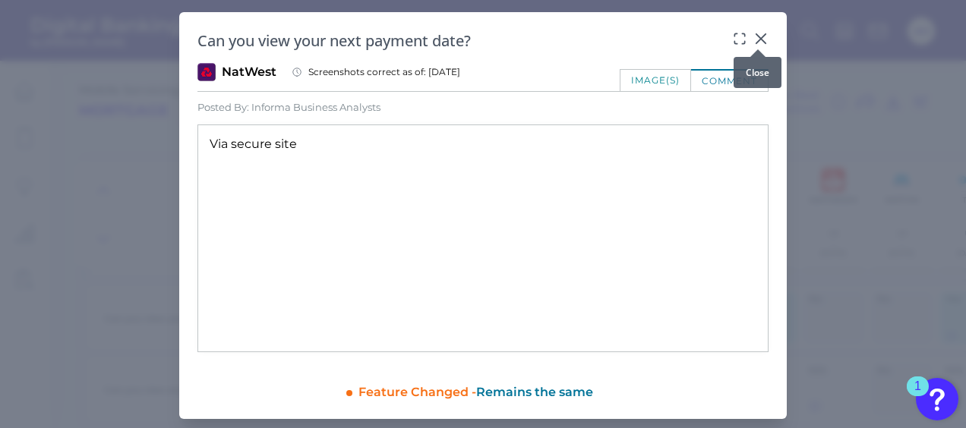
click at [757, 39] on icon at bounding box center [760, 38] width 9 height 9
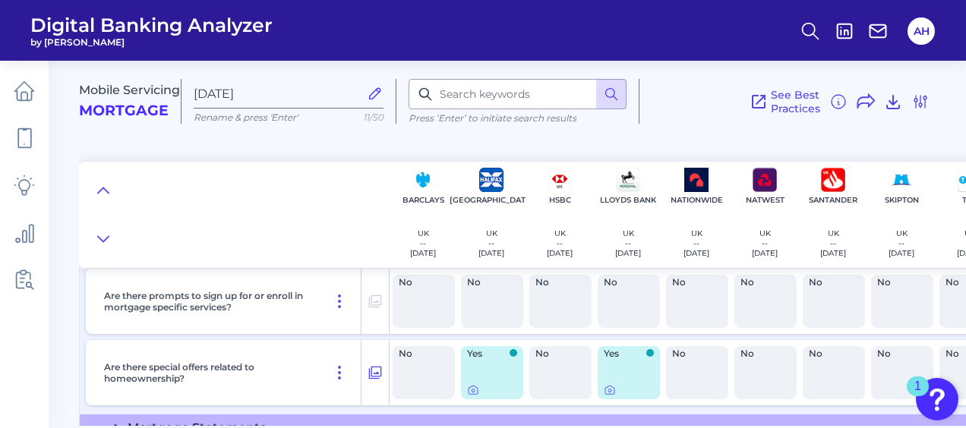
scroll to position [1595, 0]
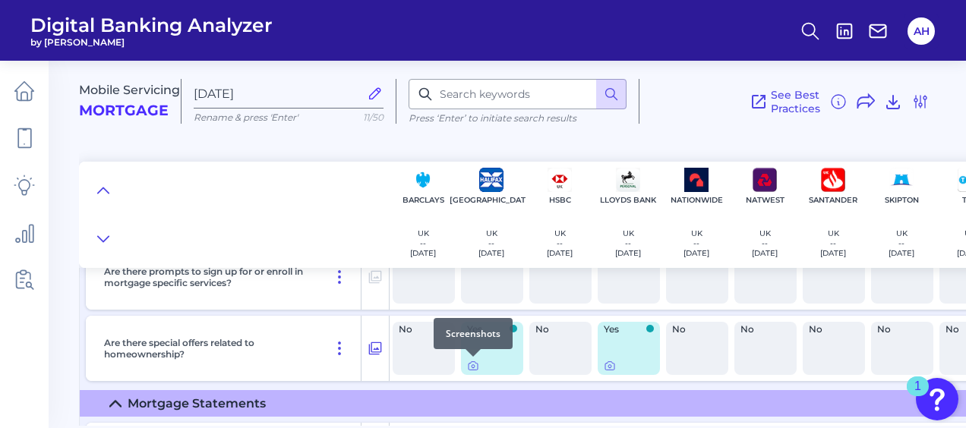
click at [472, 363] on div at bounding box center [473, 356] width 15 height 15
click at [472, 368] on icon at bounding box center [473, 366] width 3 height 3
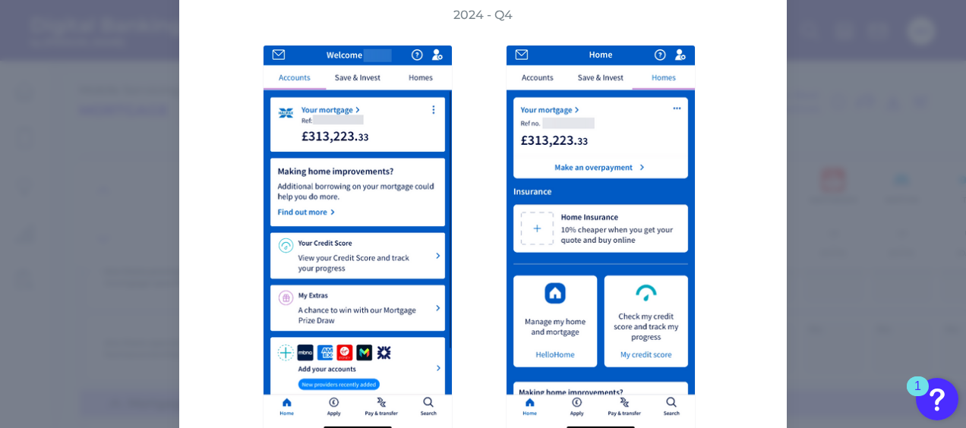
scroll to position [0, 0]
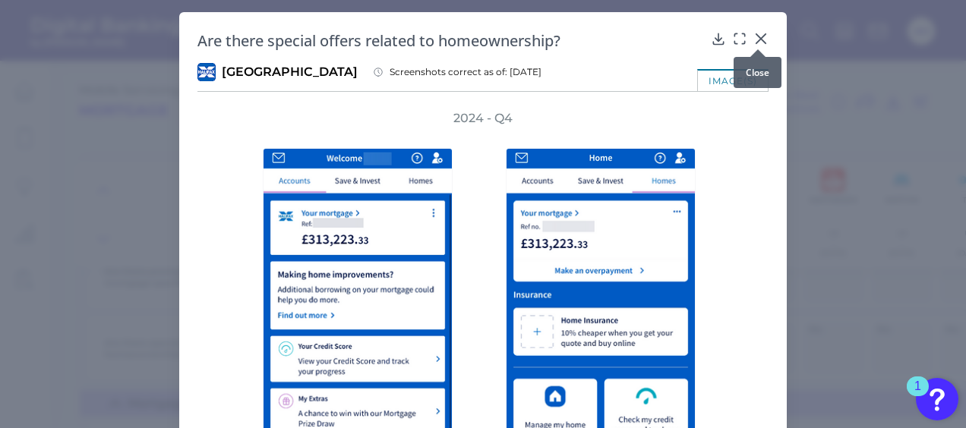
click at [756, 37] on icon at bounding box center [760, 38] width 9 height 9
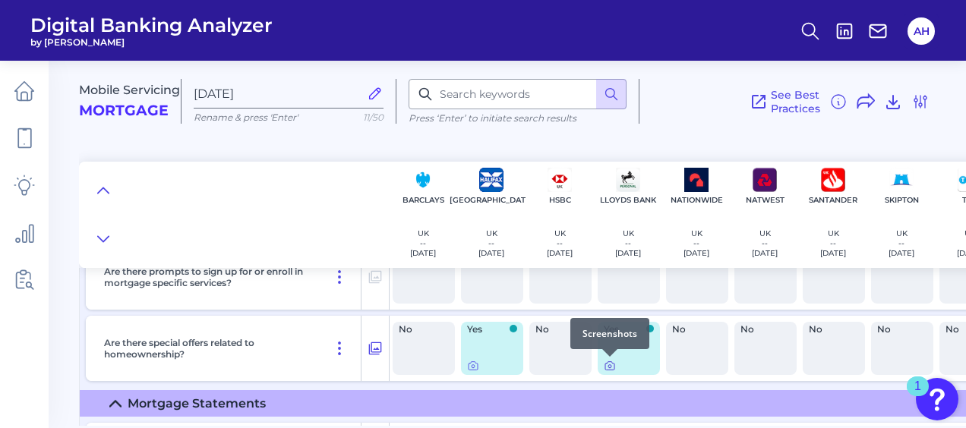
click at [611, 368] on icon at bounding box center [609, 366] width 3 height 3
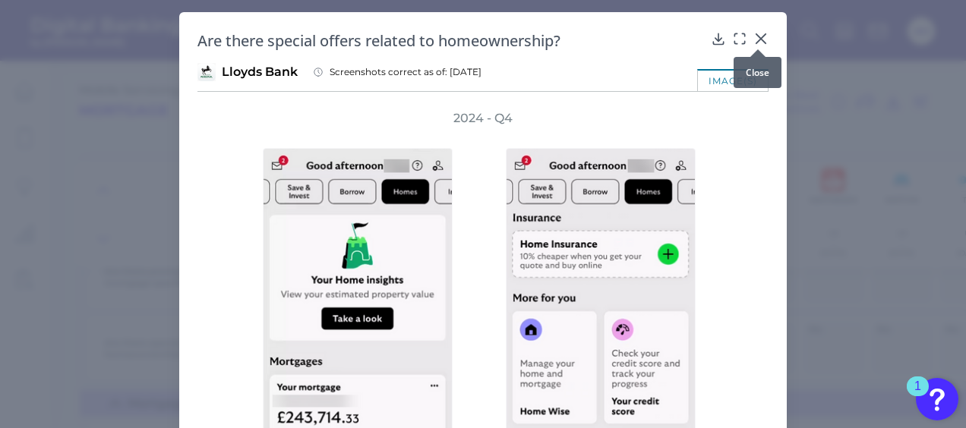
click at [756, 39] on icon at bounding box center [760, 38] width 9 height 9
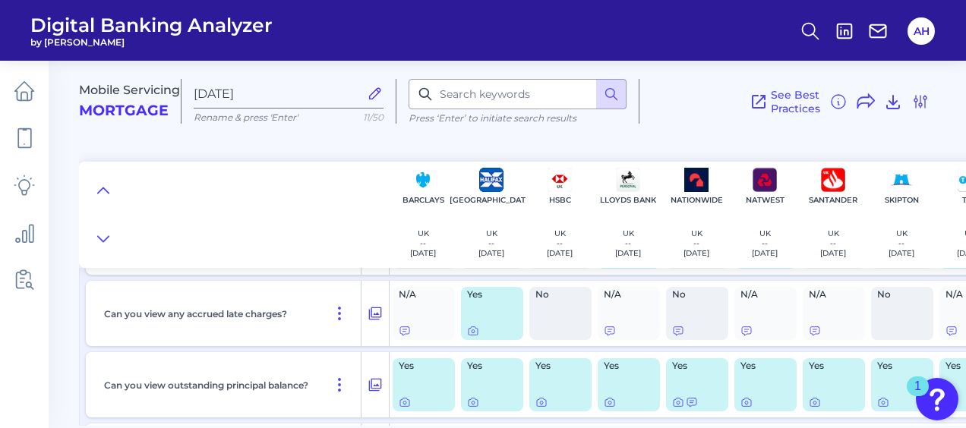
scroll to position [911, 0]
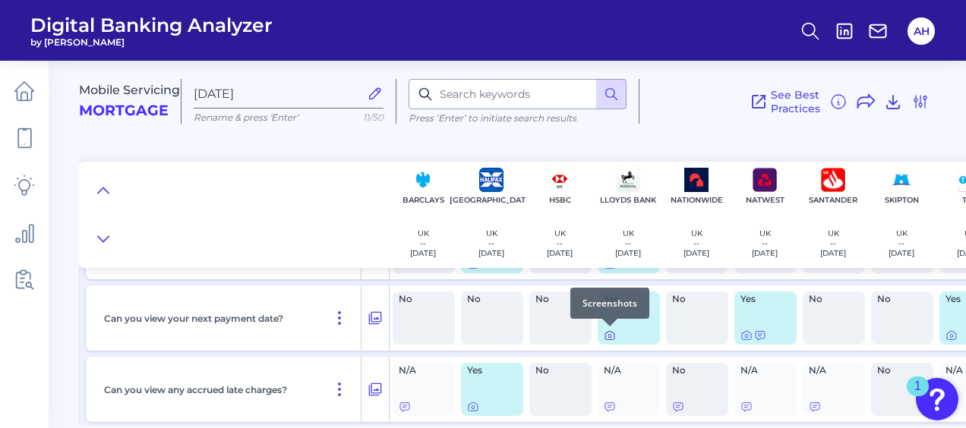
click at [611, 337] on icon at bounding box center [609, 336] width 3 height 3
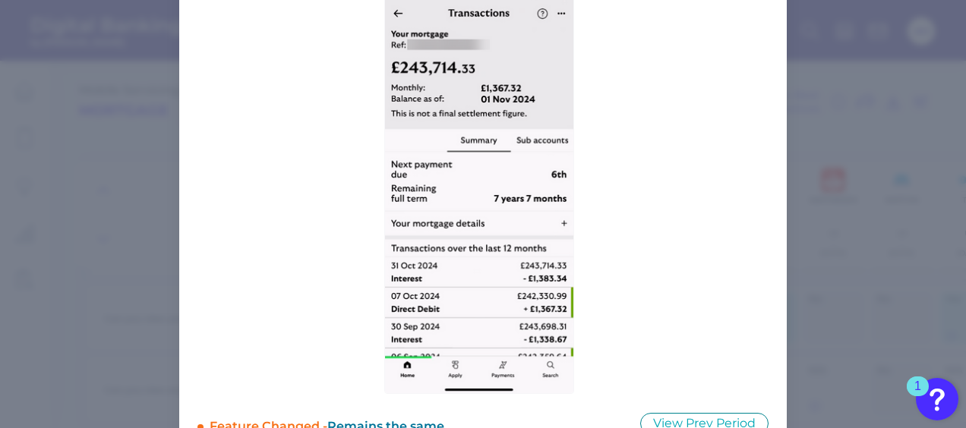
scroll to position [0, 0]
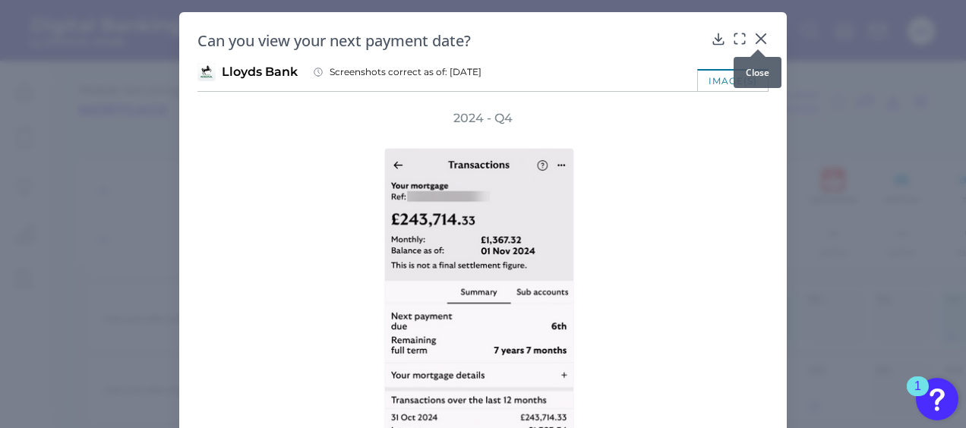
click at [759, 35] on icon at bounding box center [760, 38] width 15 height 15
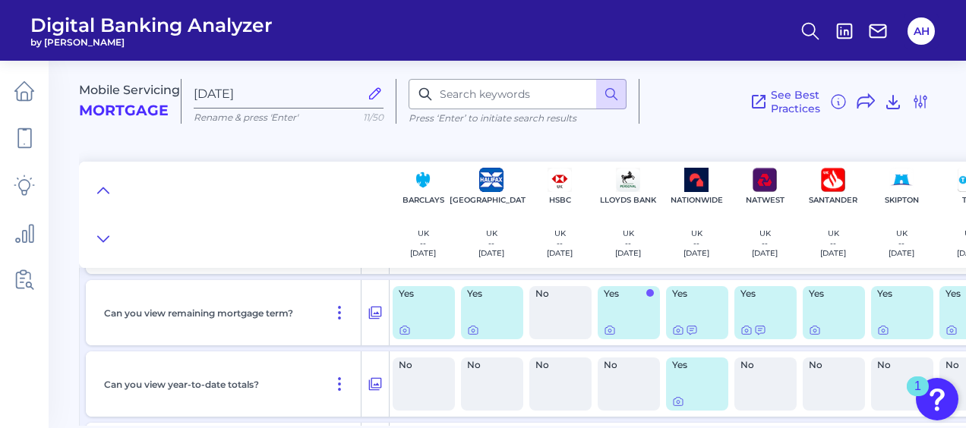
scroll to position [608, 0]
